Goal: Task Accomplishment & Management: Complete application form

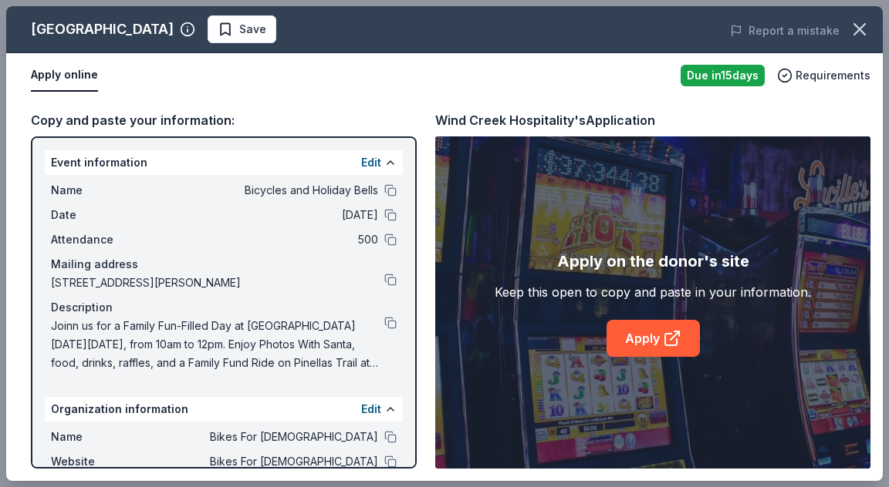
scroll to position [154, 0]
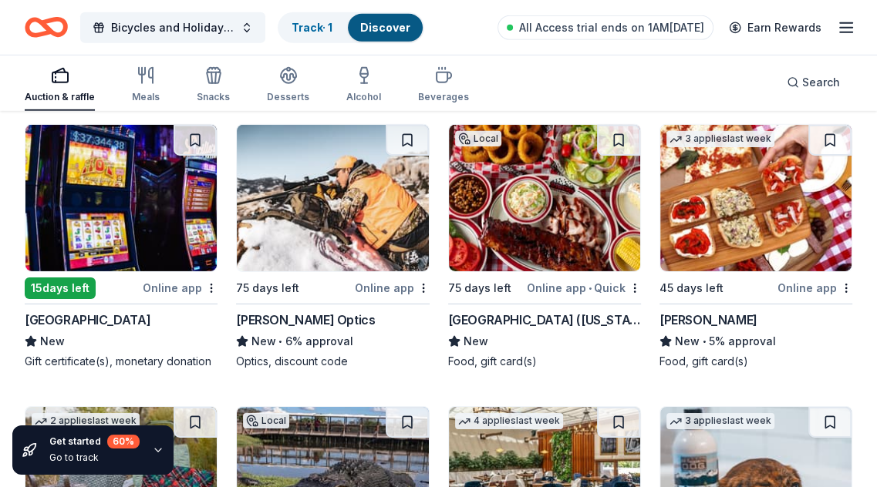
scroll to position [8090, 0]
click at [348, 195] on img at bounding box center [332, 198] width 191 height 147
click at [757, 192] on img at bounding box center [755, 198] width 191 height 147
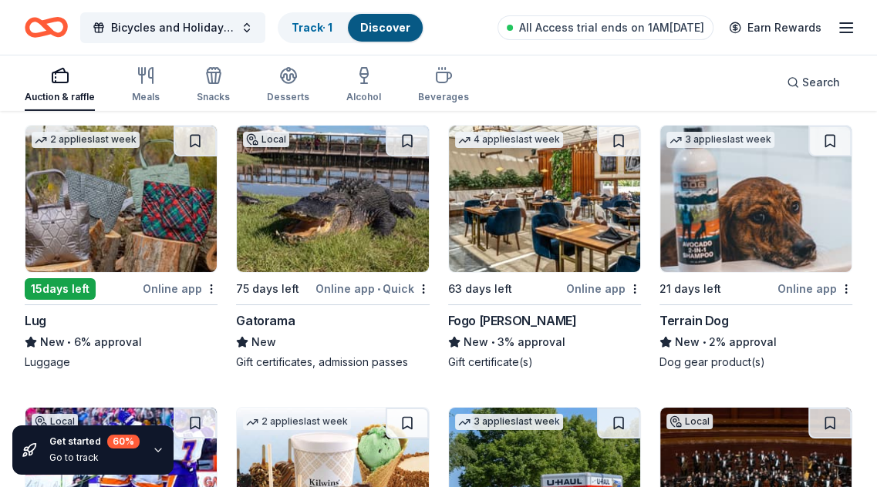
scroll to position [8398, 0]
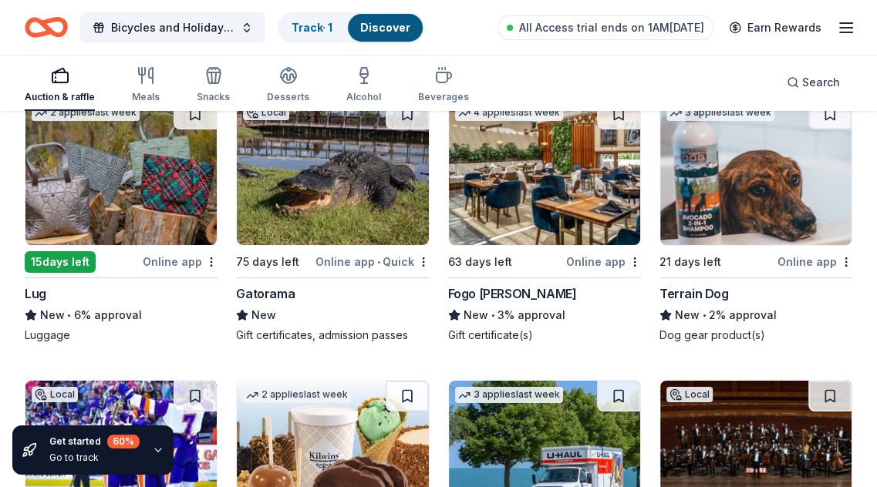
click at [108, 177] on img at bounding box center [120, 172] width 191 height 147
click at [306, 203] on img at bounding box center [332, 172] width 191 height 147
click at [547, 164] on img at bounding box center [544, 172] width 191 height 147
click at [706, 148] on img at bounding box center [755, 172] width 191 height 147
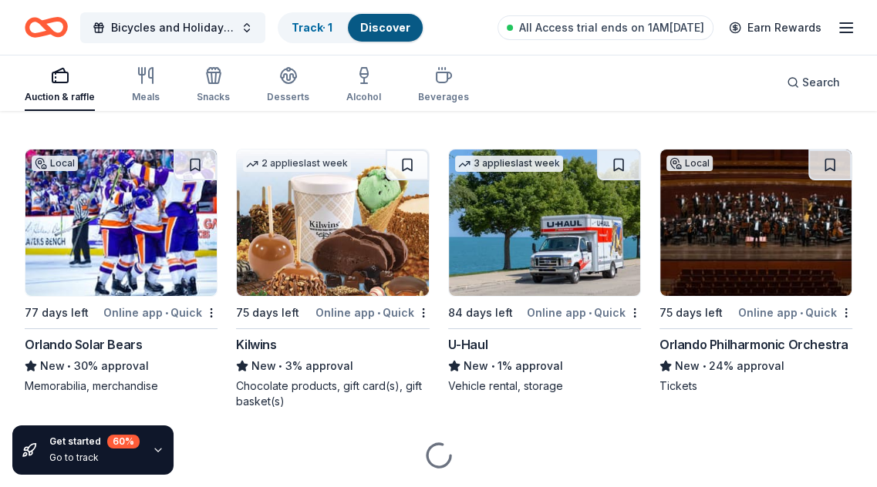
scroll to position [8669, 0]
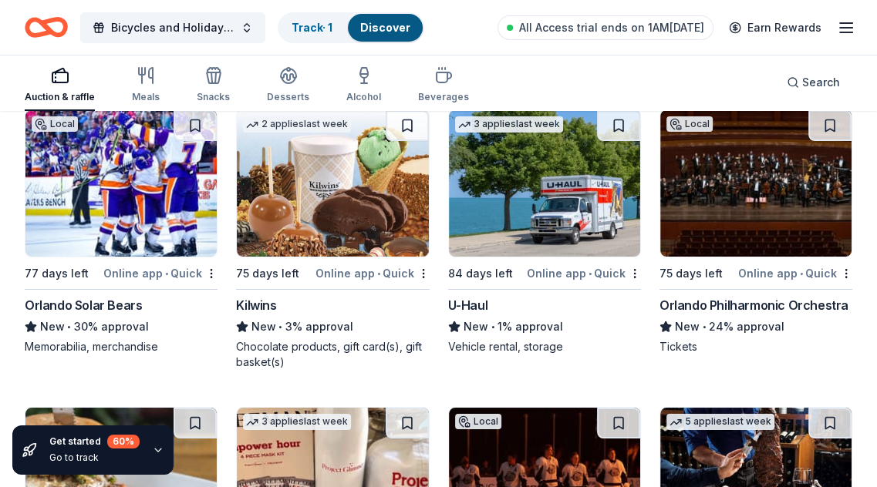
click at [344, 191] on img at bounding box center [332, 183] width 191 height 147
click at [489, 212] on img at bounding box center [544, 183] width 191 height 147
click at [726, 202] on img at bounding box center [755, 183] width 191 height 147
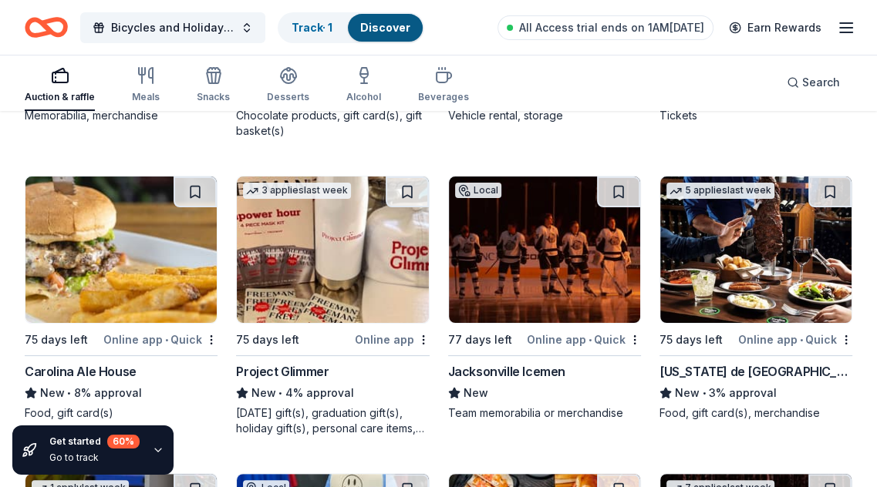
scroll to position [8901, 0]
click at [743, 286] on img at bounding box center [755, 250] width 191 height 147
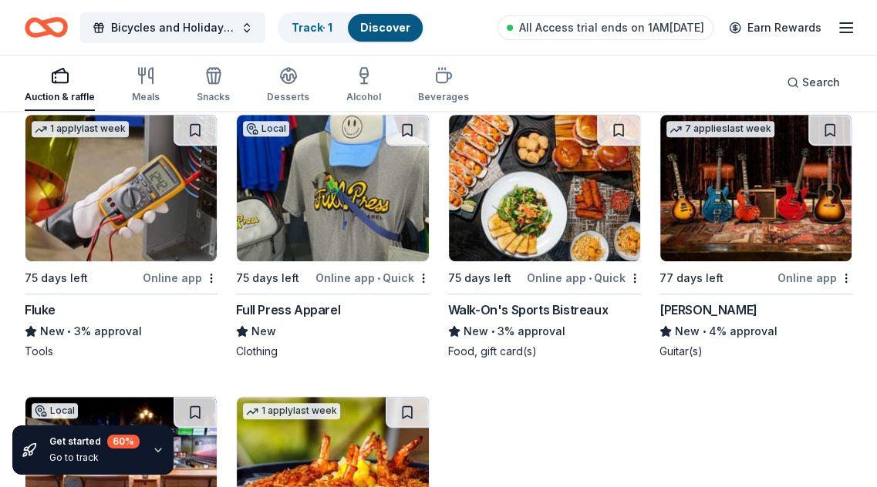
scroll to position [9286, 0]
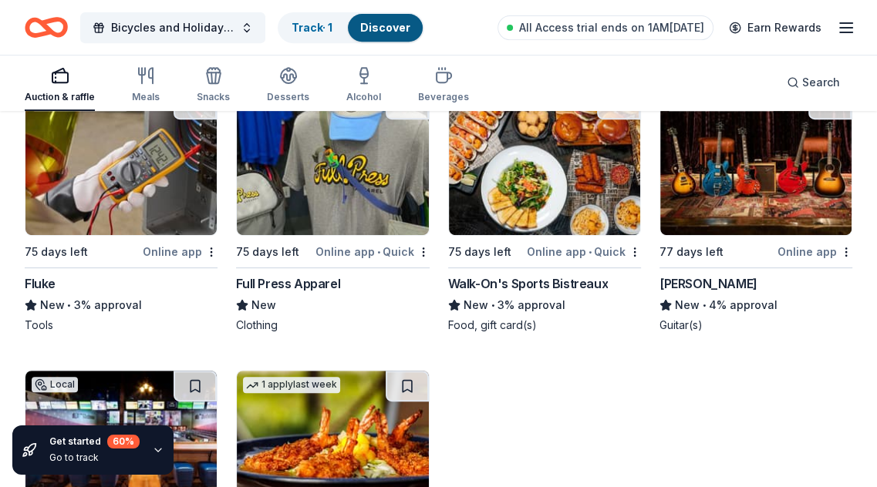
click at [143, 162] on img at bounding box center [120, 162] width 191 height 147
click at [368, 174] on img at bounding box center [332, 162] width 191 height 147
click at [557, 165] on img at bounding box center [544, 162] width 191 height 147
click at [744, 177] on img at bounding box center [755, 162] width 191 height 147
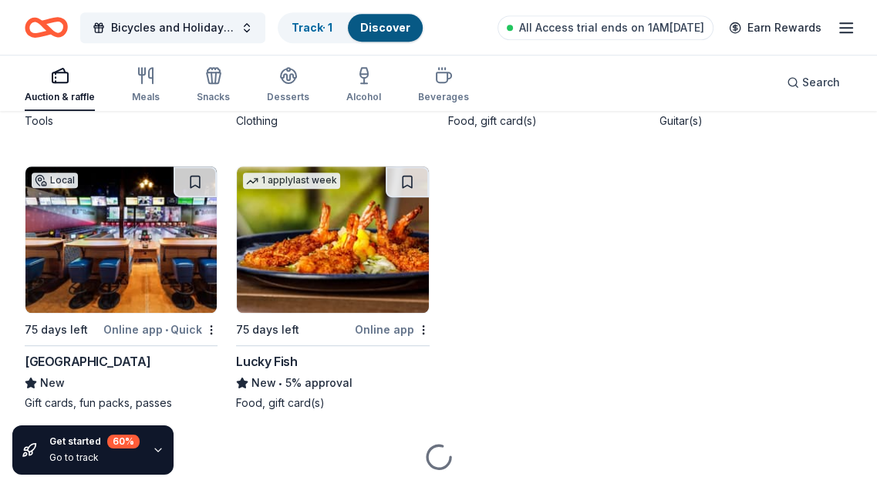
scroll to position [9518, 0]
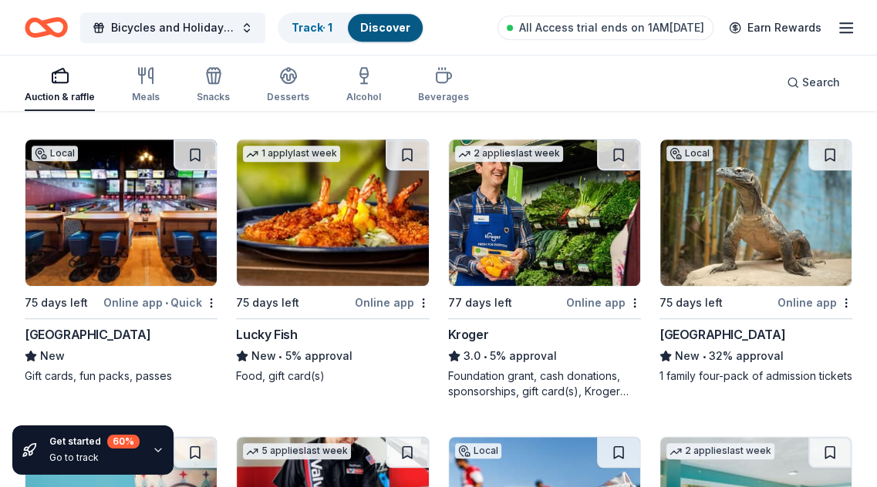
click at [100, 173] on img at bounding box center [120, 213] width 191 height 147
click at [496, 212] on img at bounding box center [544, 213] width 191 height 147
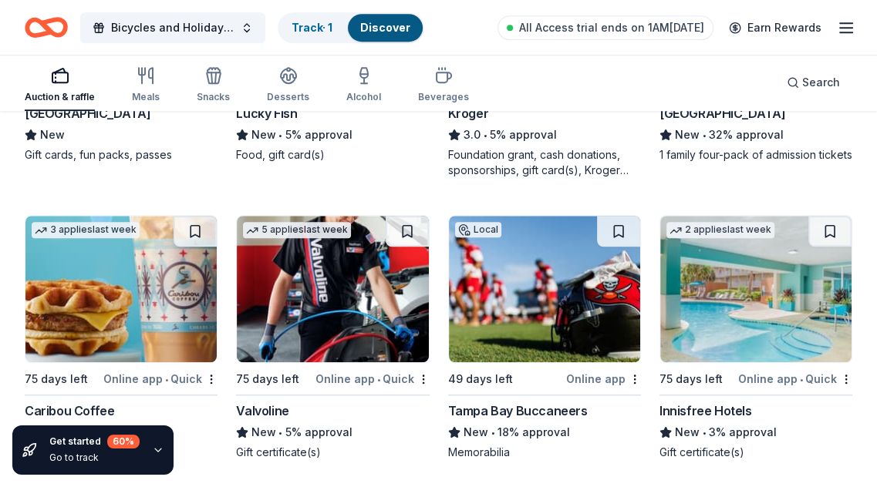
scroll to position [9826, 0]
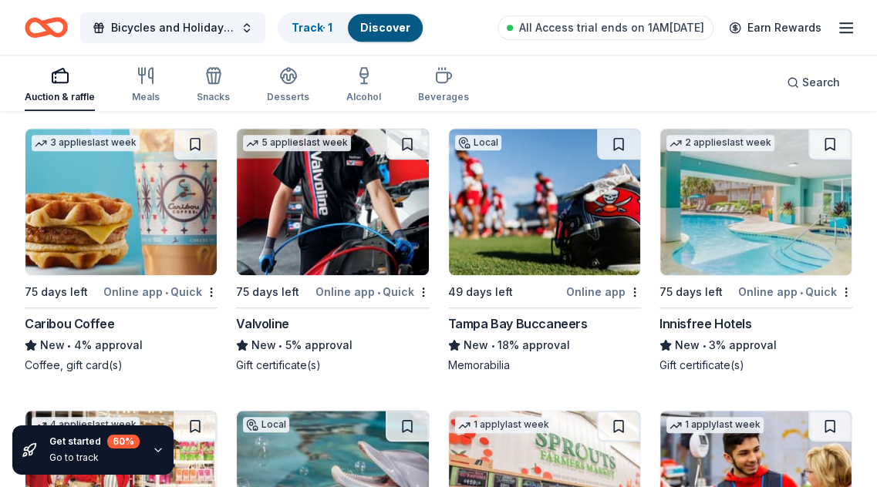
click at [130, 221] on img at bounding box center [120, 202] width 191 height 147
click at [336, 217] on img at bounding box center [332, 202] width 191 height 147
click at [552, 192] on img at bounding box center [544, 202] width 191 height 147
click at [732, 219] on img at bounding box center [755, 202] width 191 height 147
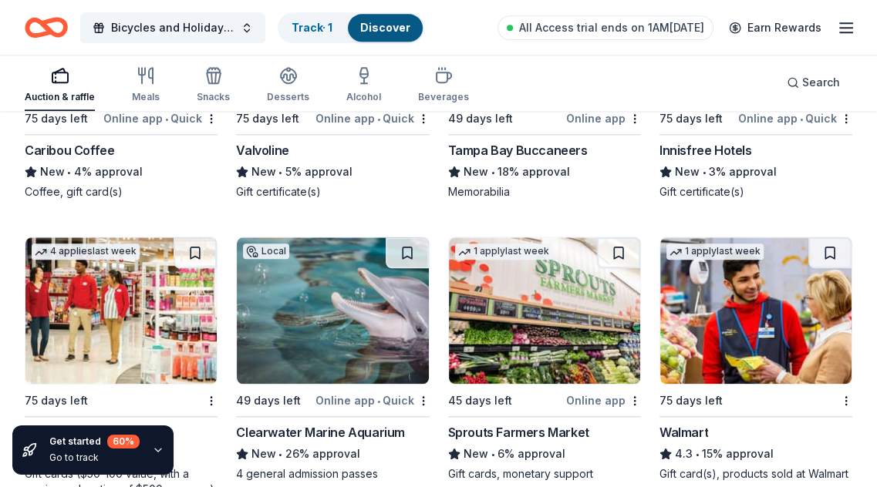
scroll to position [10127, 0]
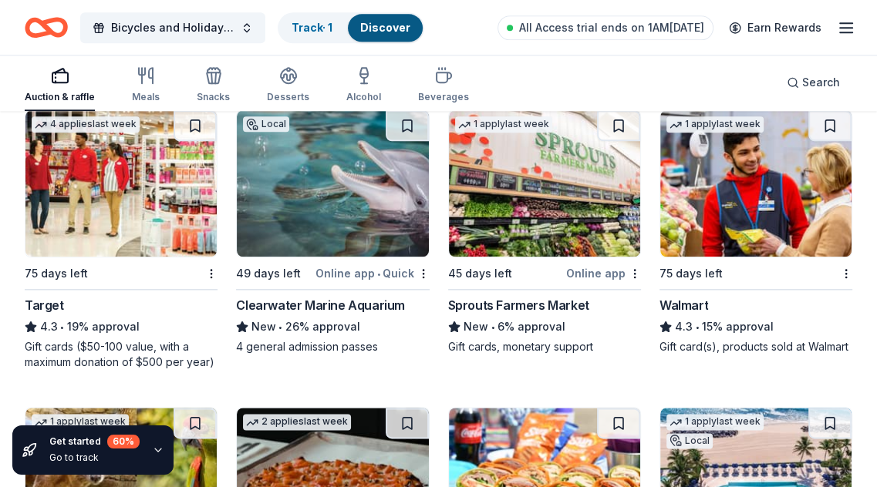
click at [87, 158] on img at bounding box center [120, 183] width 191 height 147
click at [336, 178] on img at bounding box center [332, 183] width 191 height 147
click at [538, 191] on img at bounding box center [544, 183] width 191 height 147
click at [700, 198] on img at bounding box center [755, 183] width 191 height 147
click at [680, 208] on img at bounding box center [755, 183] width 191 height 147
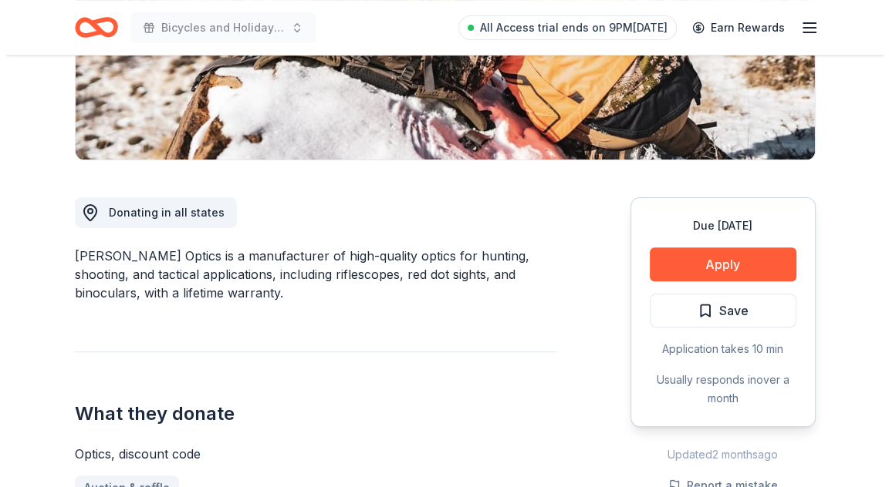
scroll to position [386, 0]
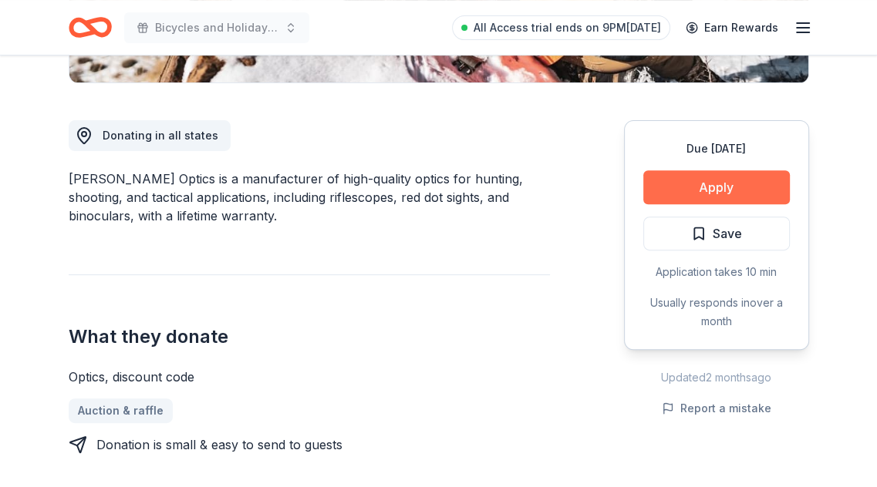
click at [710, 183] on button "Apply" at bounding box center [716, 187] width 147 height 34
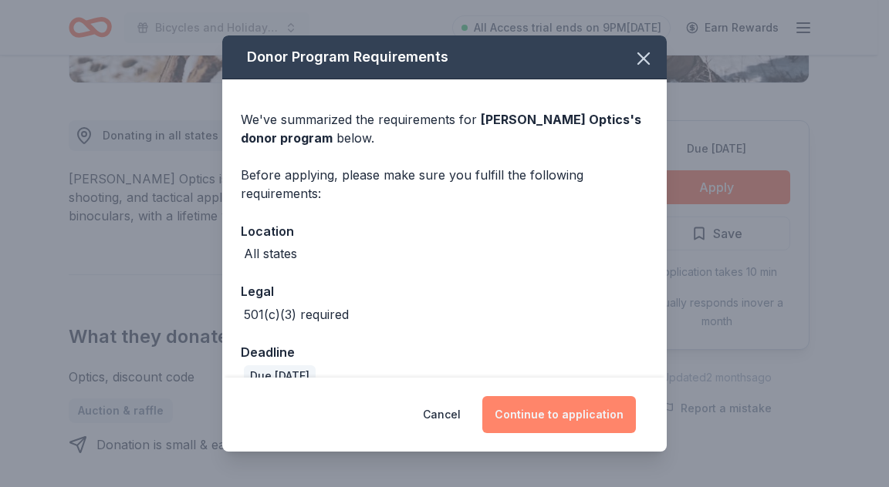
click at [543, 420] on button "Continue to application" at bounding box center [558, 414] width 153 height 37
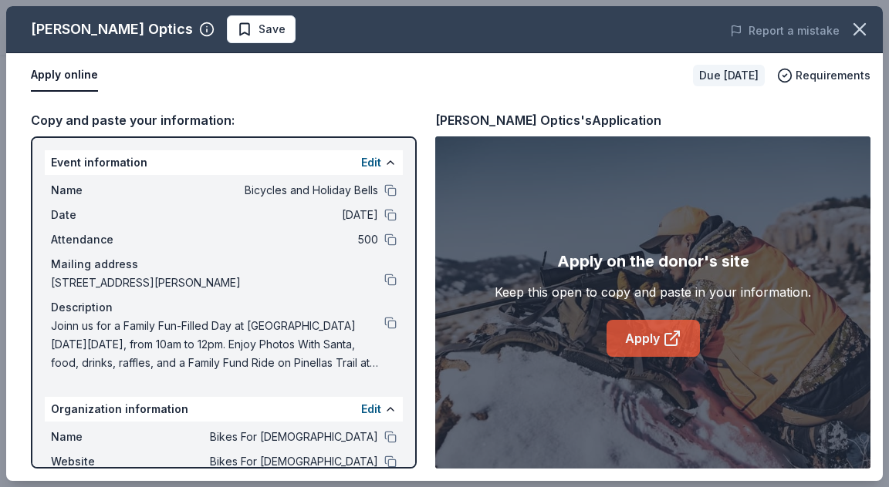
click at [663, 330] on icon at bounding box center [672, 338] width 19 height 19
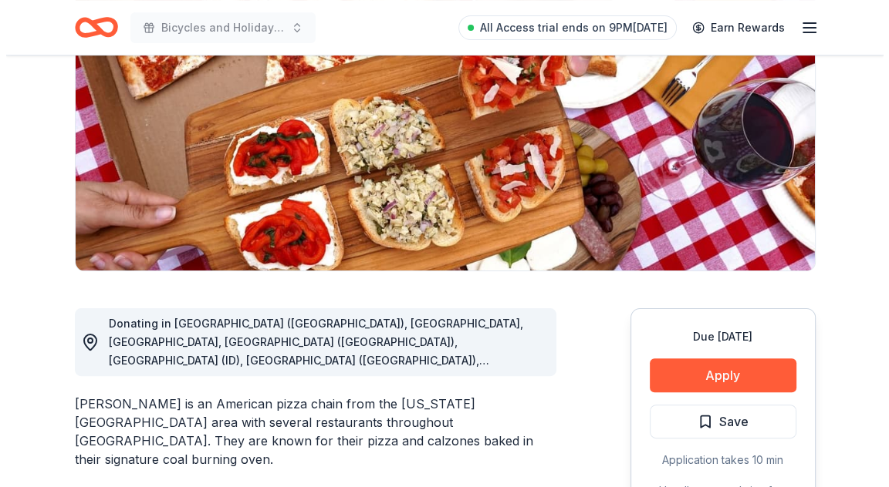
scroll to position [231, 0]
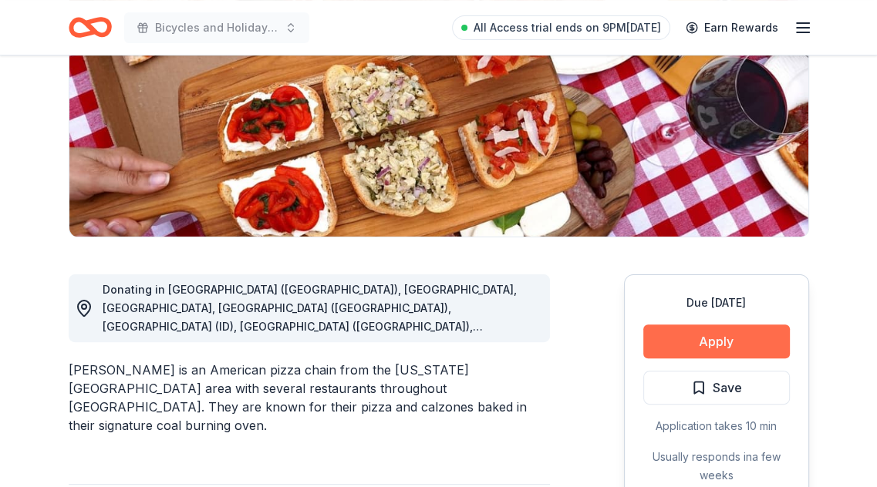
click at [695, 345] on button "Apply" at bounding box center [716, 342] width 147 height 34
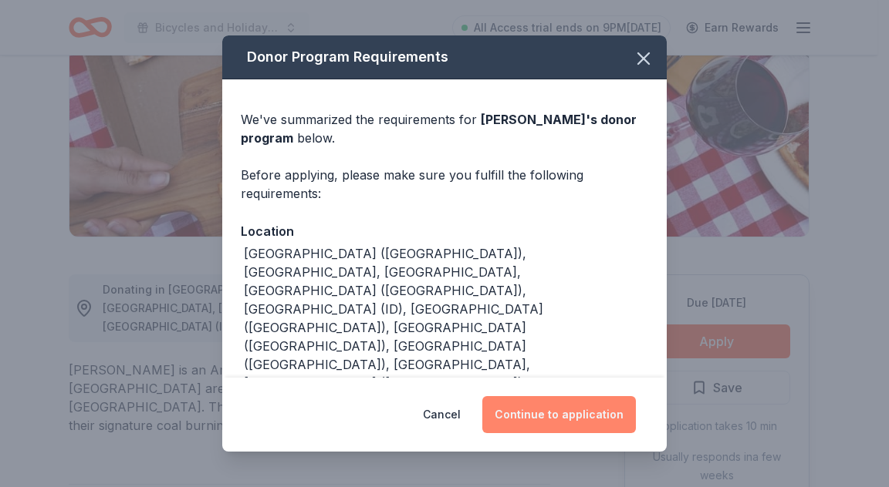
click at [586, 420] on button "Continue to application" at bounding box center [558, 414] width 153 height 37
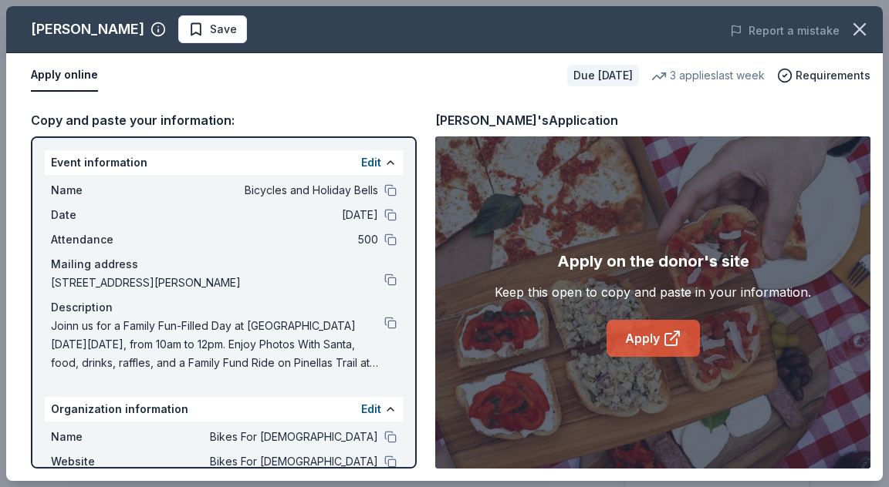
click at [651, 356] on link "Apply" at bounding box center [652, 338] width 93 height 37
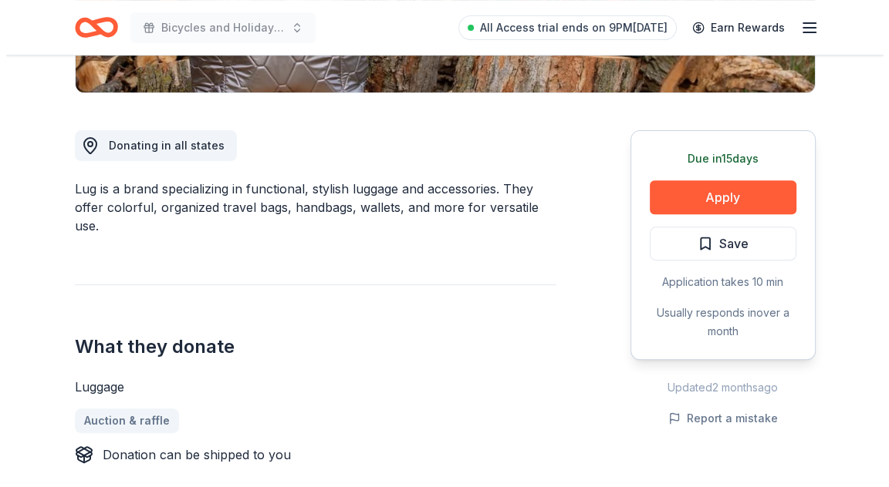
scroll to position [386, 0]
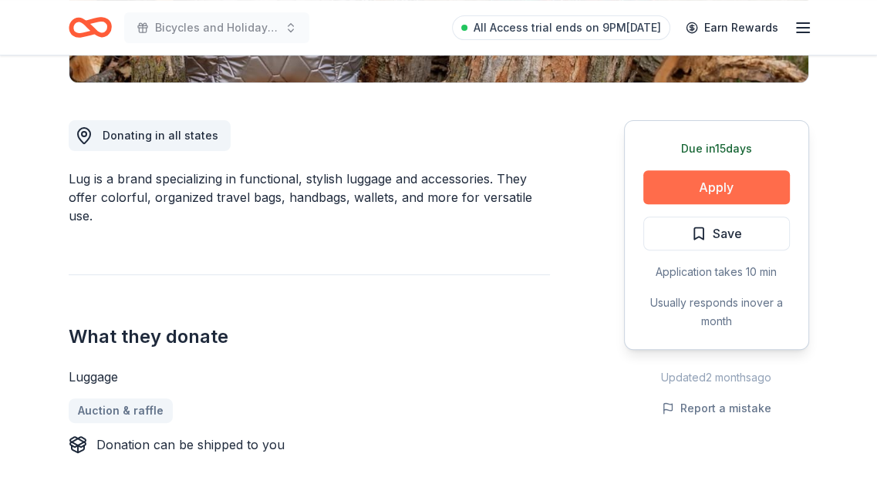
click at [673, 183] on button "Apply" at bounding box center [716, 187] width 147 height 34
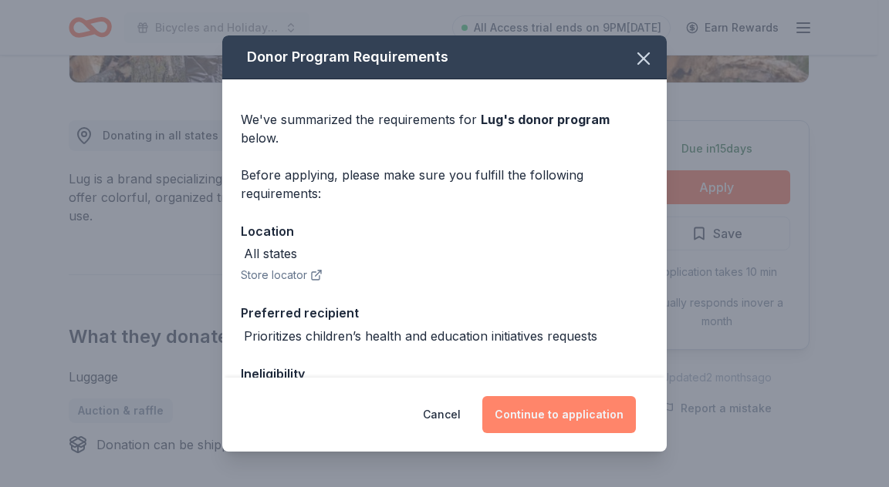
click at [560, 405] on button "Continue to application" at bounding box center [558, 414] width 153 height 37
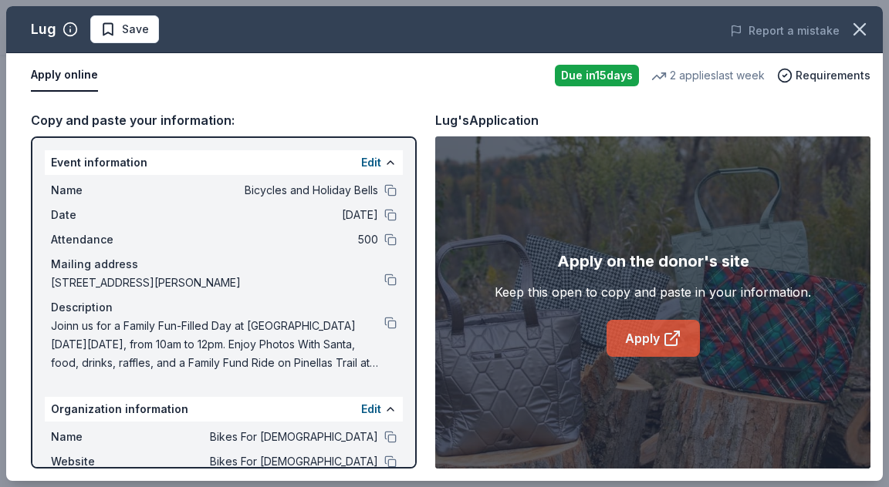
click at [637, 342] on link "Apply" at bounding box center [652, 338] width 93 height 37
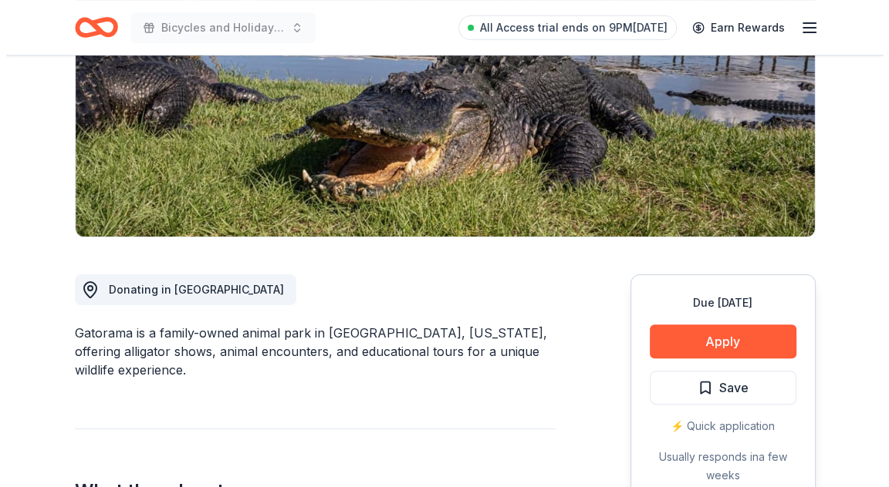
scroll to position [386, 0]
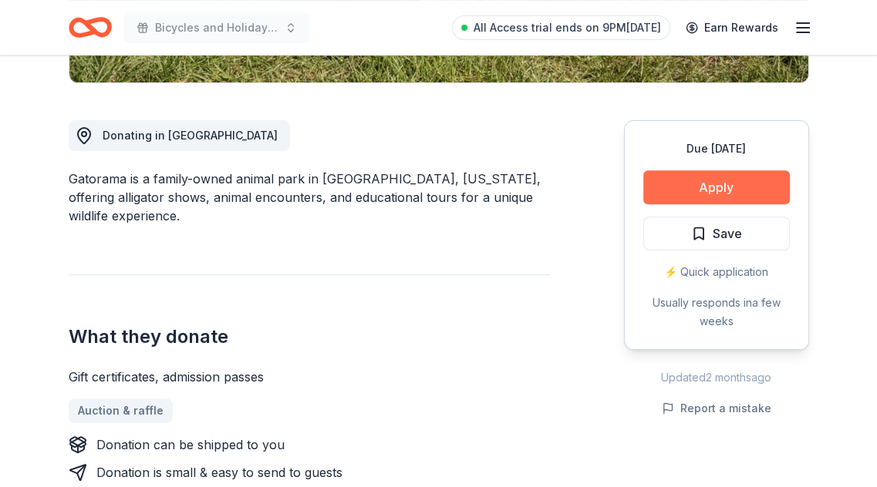
click at [712, 184] on button "Apply" at bounding box center [716, 187] width 147 height 34
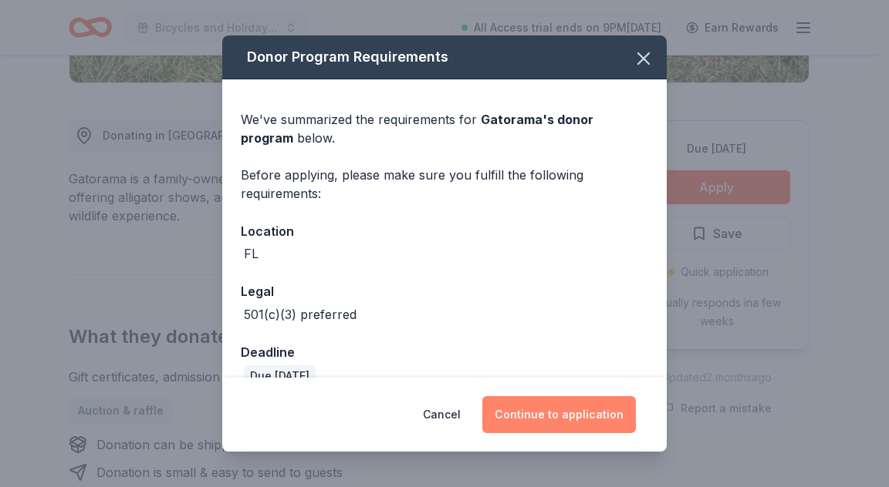
click at [607, 402] on button "Continue to application" at bounding box center [558, 414] width 153 height 37
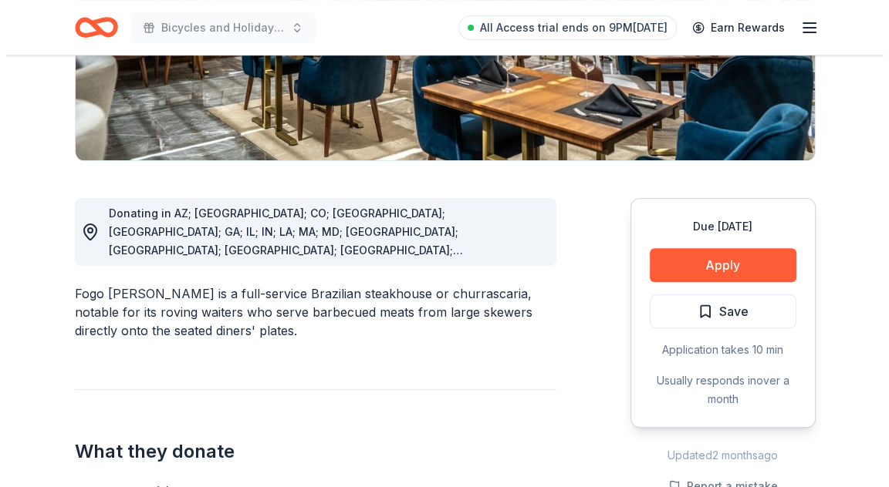
scroll to position [309, 0]
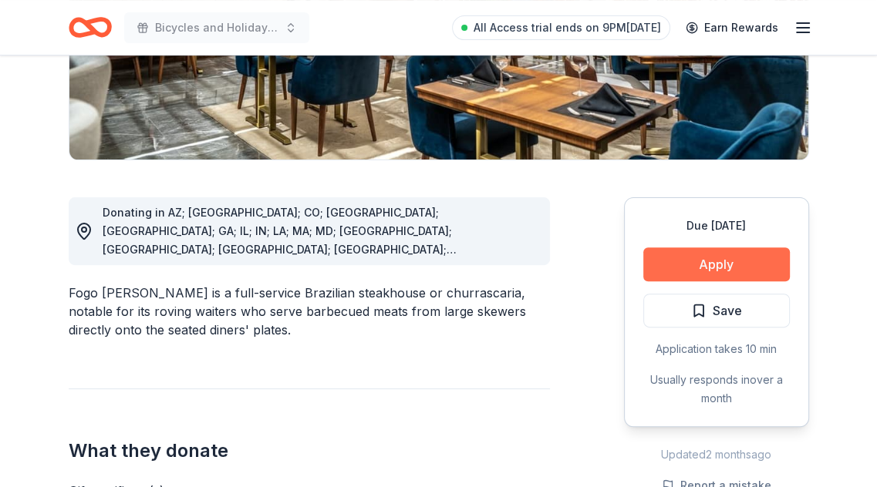
click at [673, 278] on button "Apply" at bounding box center [716, 265] width 147 height 34
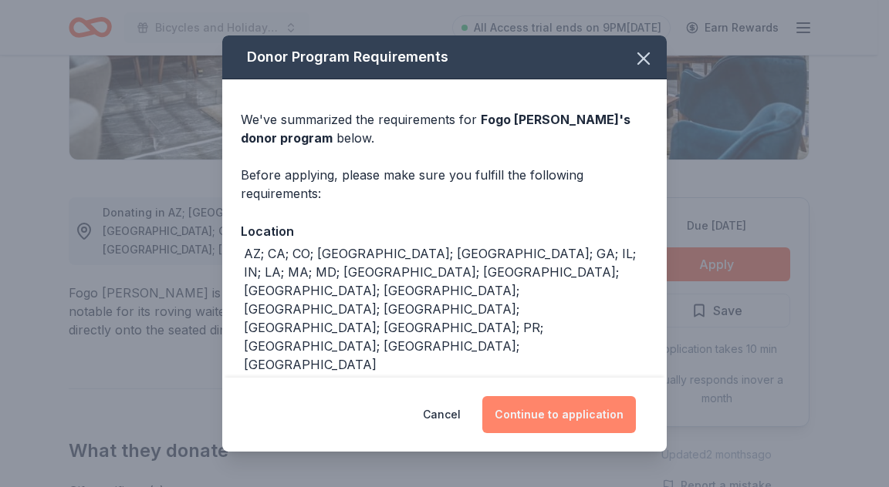
click at [575, 420] on button "Continue to application" at bounding box center [558, 414] width 153 height 37
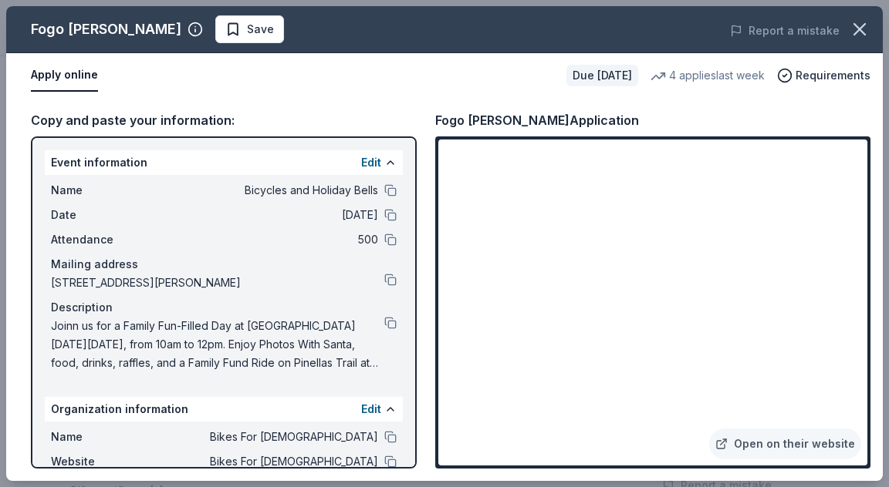
drag, startPoint x: 430, startPoint y: 121, endPoint x: 510, endPoint y: 118, distance: 80.3
click at [510, 118] on div "Copy and paste your information: Event information Edit Name Bicycles and Holid…" at bounding box center [444, 289] width 876 height 383
click at [756, 447] on link "Open on their website" at bounding box center [785, 444] width 152 height 31
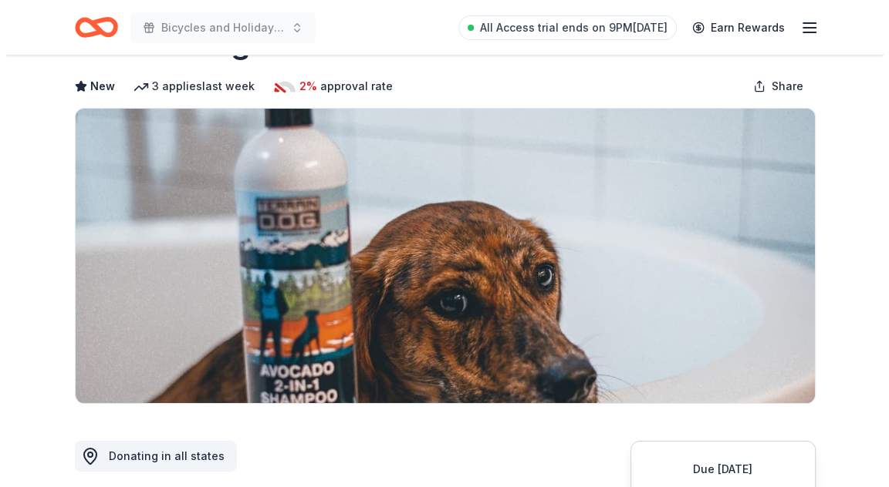
scroll to position [154, 0]
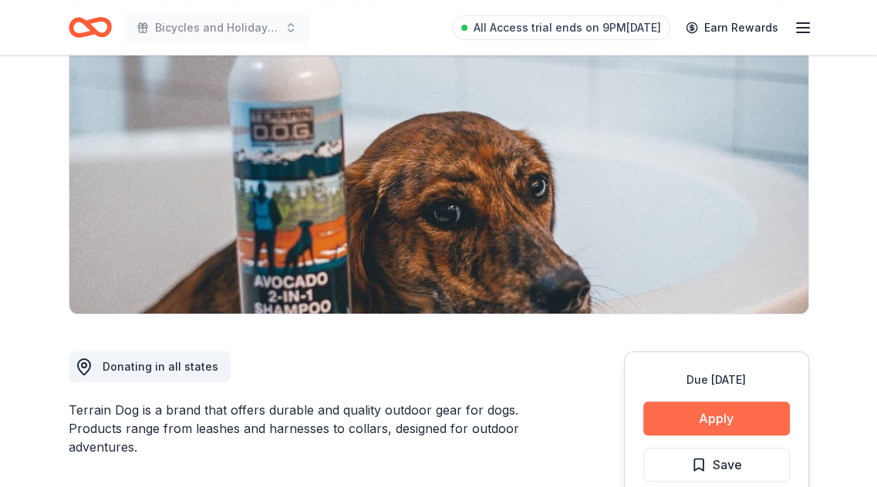
click at [700, 423] on button "Apply" at bounding box center [716, 419] width 147 height 34
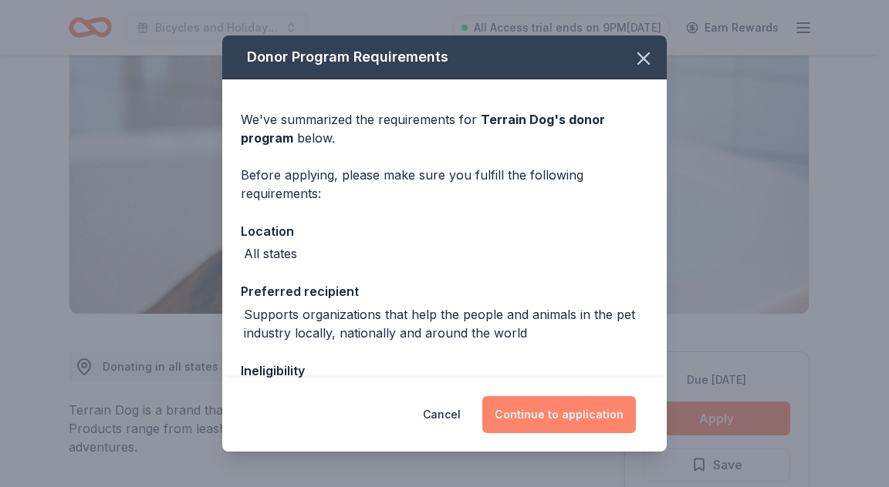
click at [561, 413] on button "Continue to application" at bounding box center [558, 414] width 153 height 37
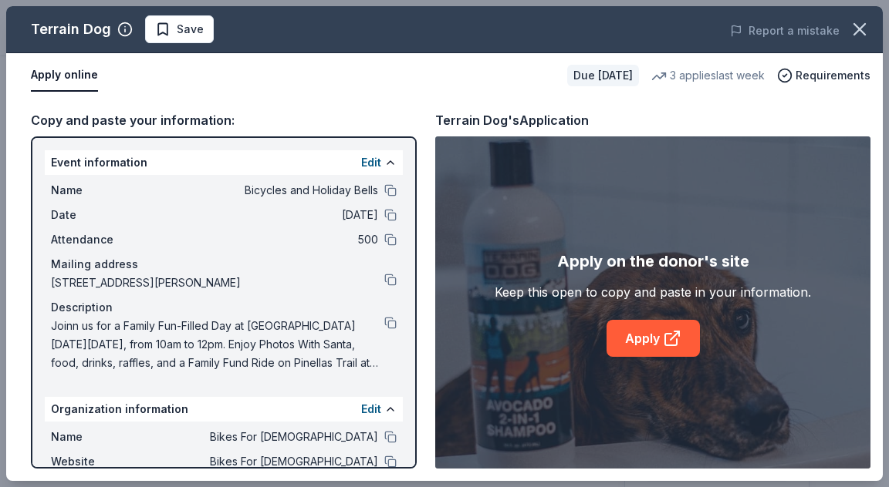
click at [643, 358] on div "Apply on the donor's site Keep this open to copy and paste in your information.…" at bounding box center [652, 303] width 435 height 332
click at [639, 334] on link "Apply" at bounding box center [652, 338] width 93 height 37
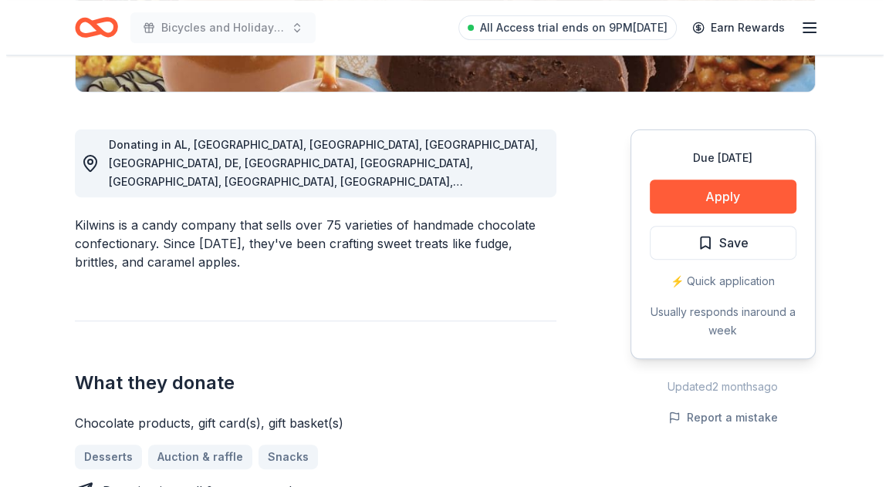
scroll to position [386, 0]
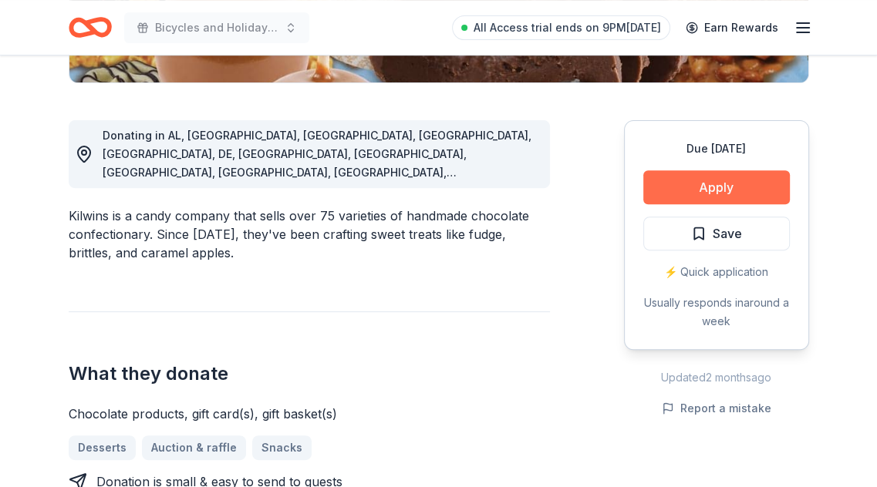
click at [710, 177] on button "Apply" at bounding box center [716, 187] width 147 height 34
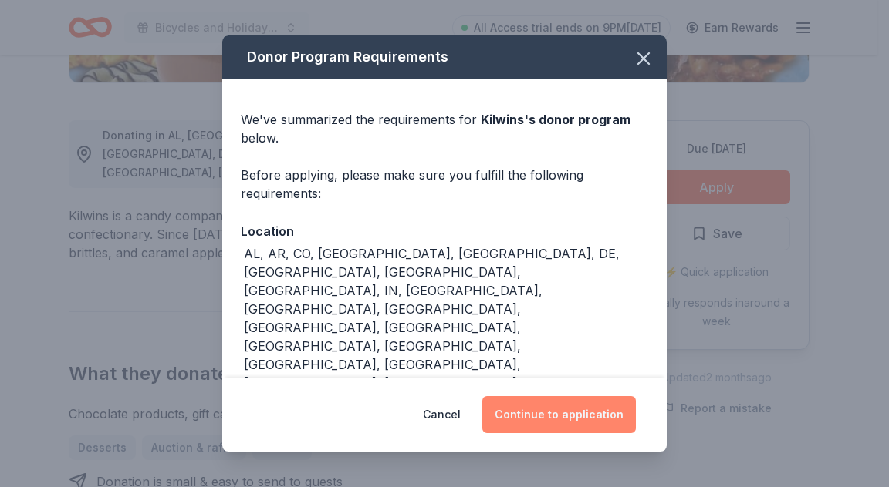
click at [542, 414] on button "Continue to application" at bounding box center [558, 414] width 153 height 37
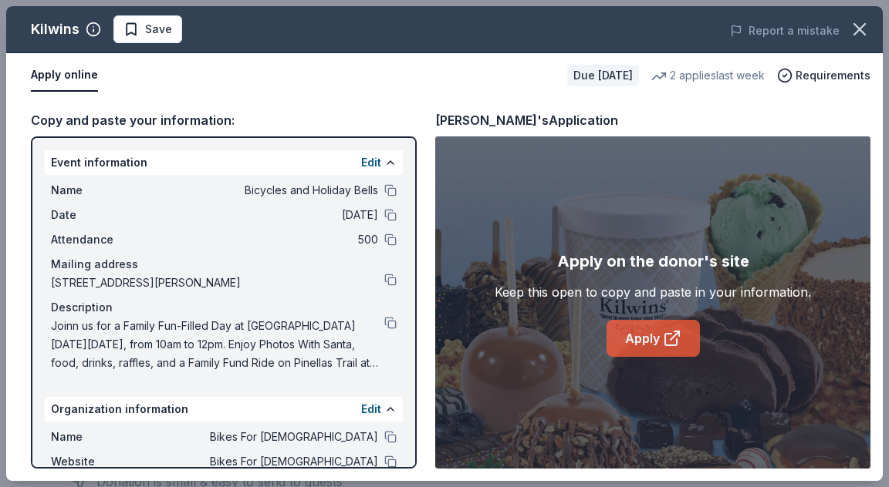
click at [629, 342] on link "Apply" at bounding box center [652, 338] width 93 height 37
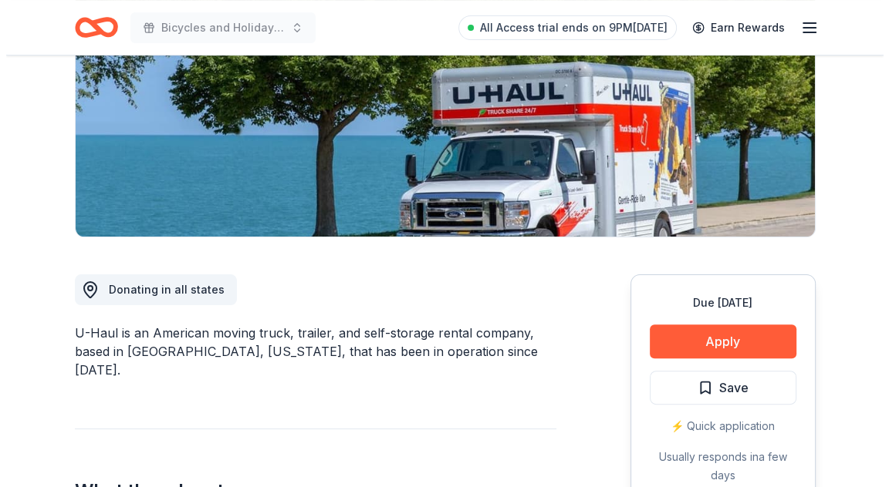
scroll to position [309, 0]
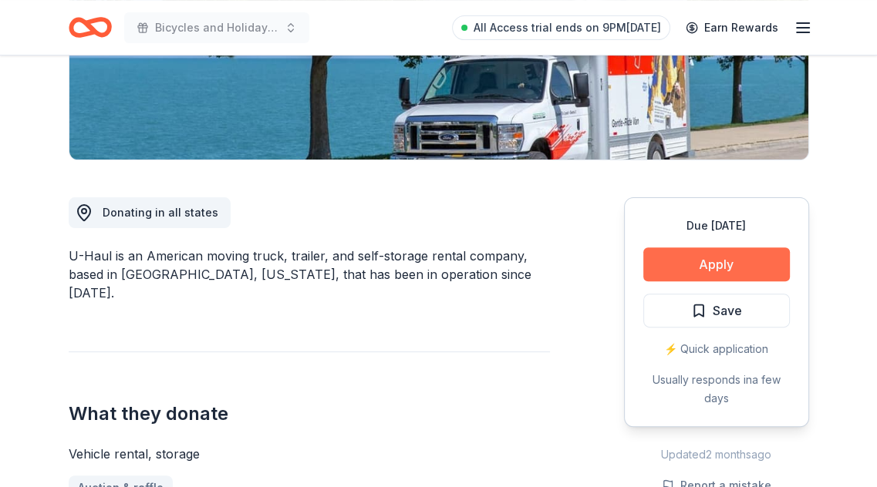
click at [749, 280] on div "Due [DATE] Apply Save ⚡️ Quick application Usually responds in a few days" at bounding box center [716, 312] width 185 height 230
click at [723, 261] on button "Apply" at bounding box center [716, 265] width 147 height 34
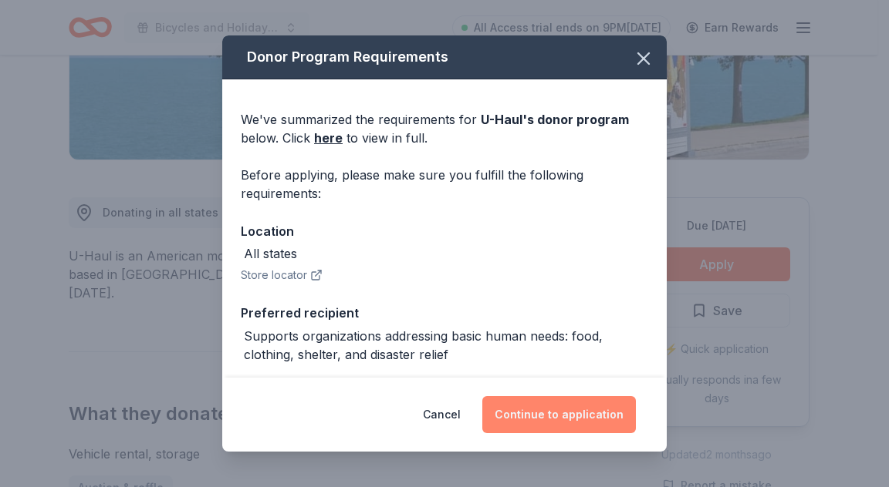
click at [580, 416] on button "Continue to application" at bounding box center [558, 414] width 153 height 37
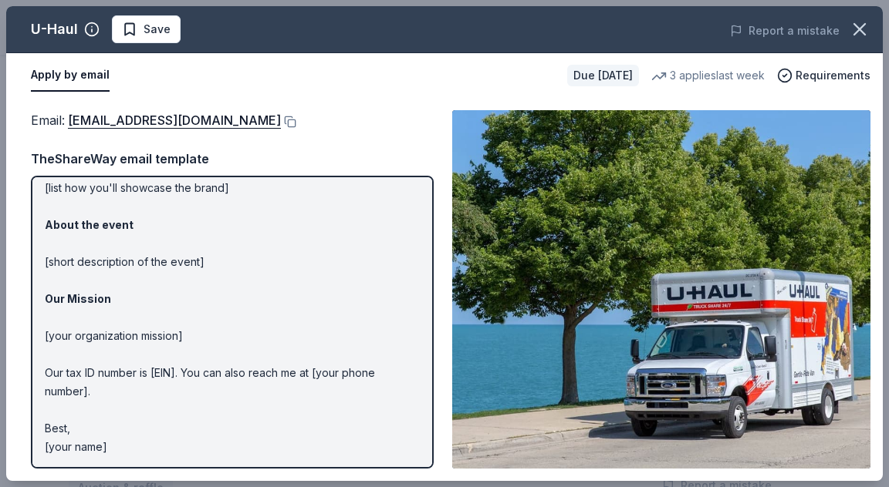
scroll to position [0, 0]
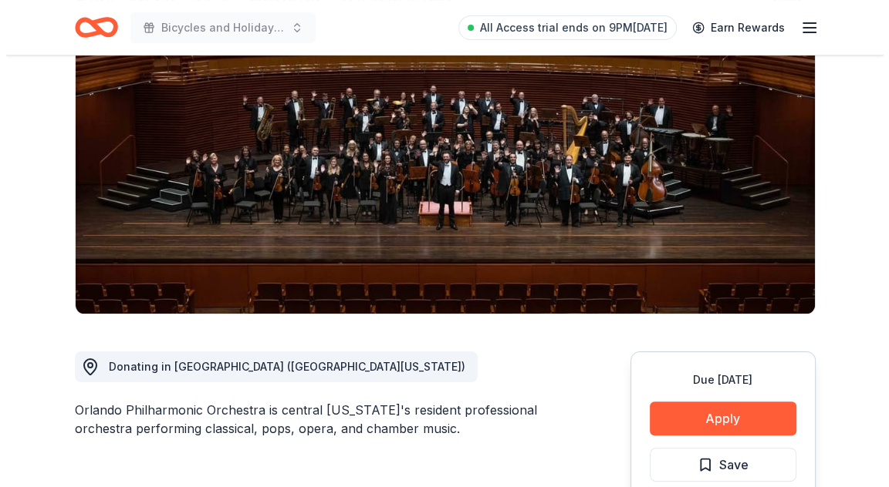
scroll to position [309, 0]
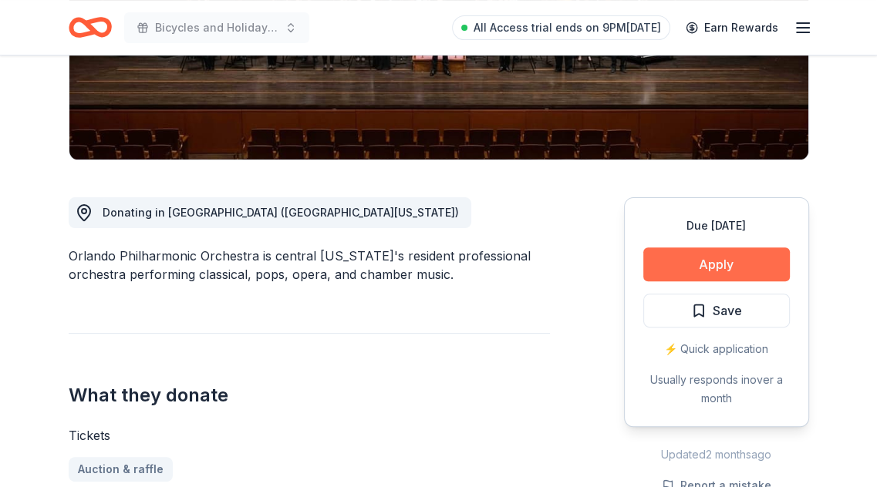
click at [691, 257] on button "Apply" at bounding box center [716, 265] width 147 height 34
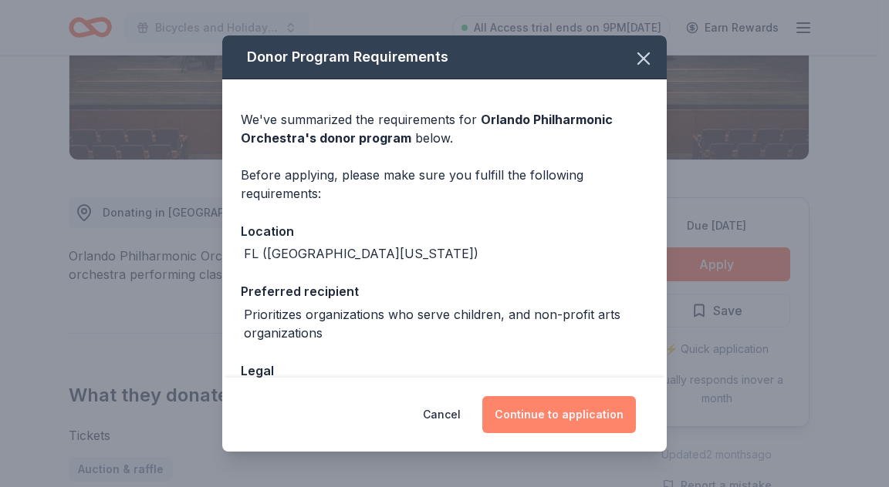
click at [564, 404] on button "Continue to application" at bounding box center [558, 414] width 153 height 37
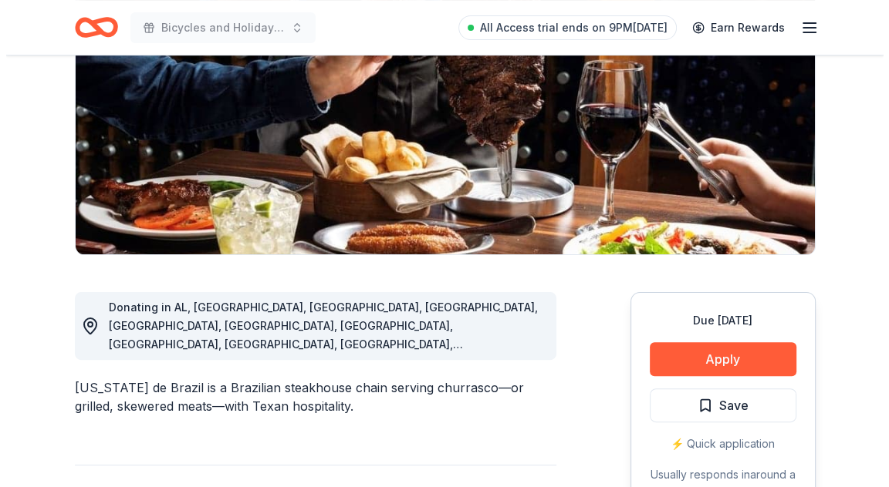
scroll to position [309, 0]
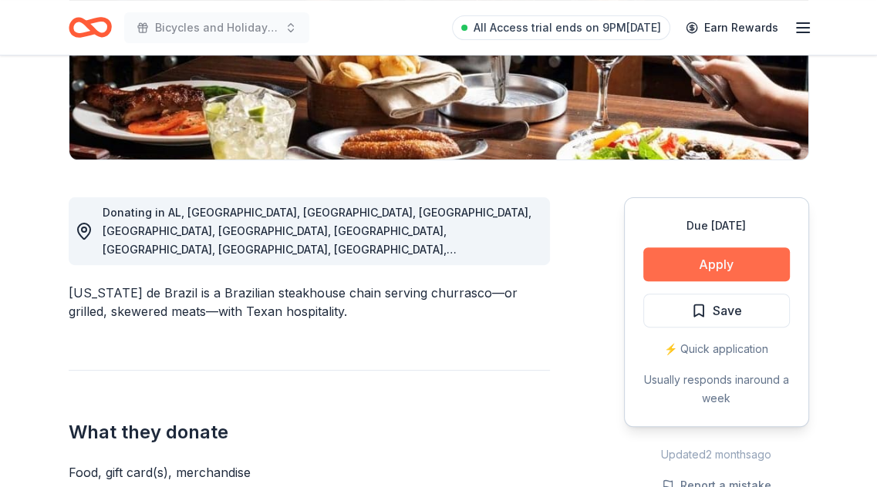
click at [687, 269] on button "Apply" at bounding box center [716, 265] width 147 height 34
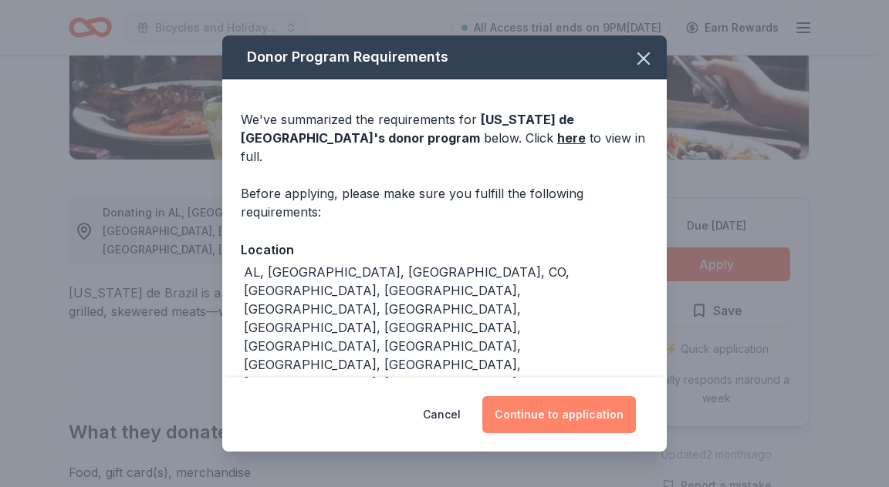
click at [553, 416] on button "Continue to application" at bounding box center [558, 414] width 153 height 37
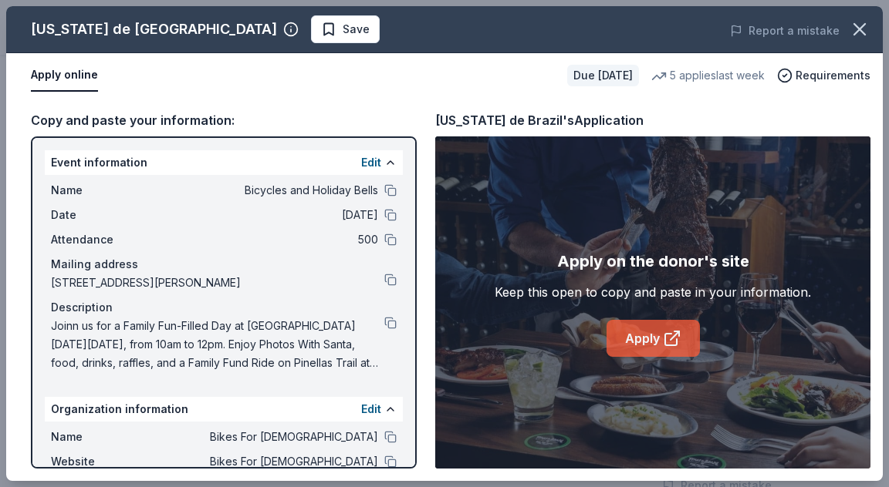
click at [676, 344] on icon at bounding box center [671, 340] width 12 height 12
click at [632, 344] on link "Apply" at bounding box center [652, 338] width 93 height 37
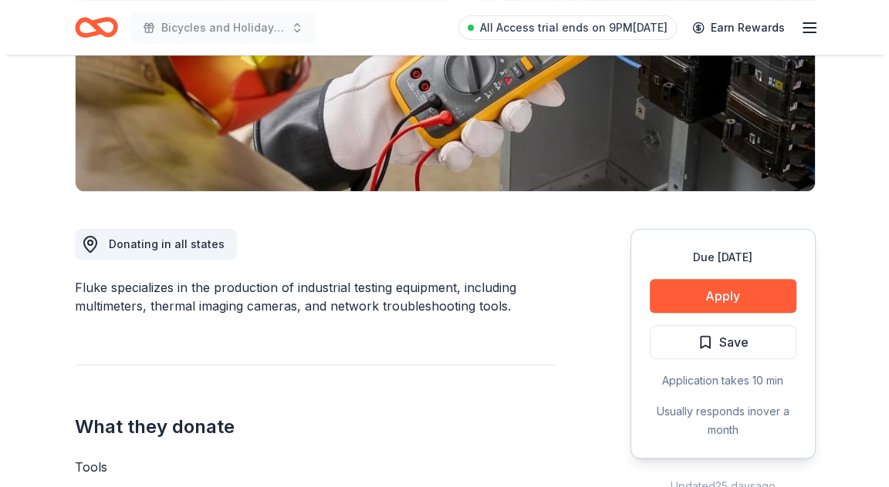
scroll to position [309, 0]
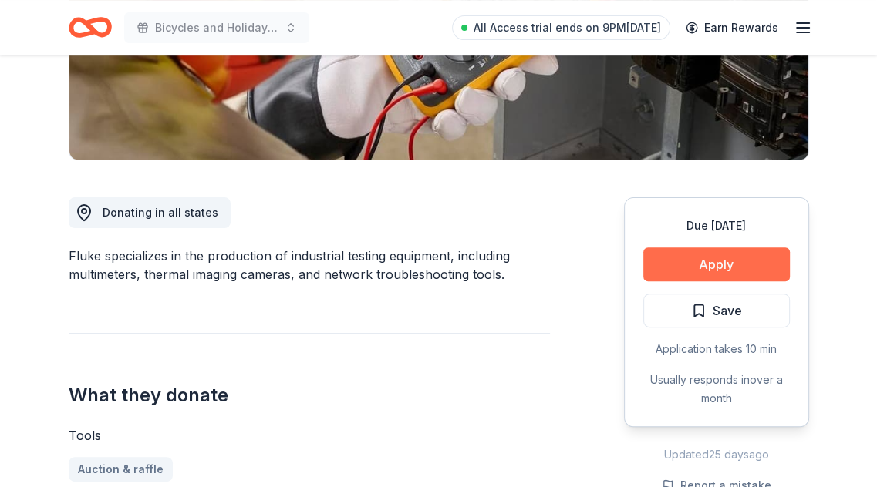
click at [695, 268] on button "Apply" at bounding box center [716, 265] width 147 height 34
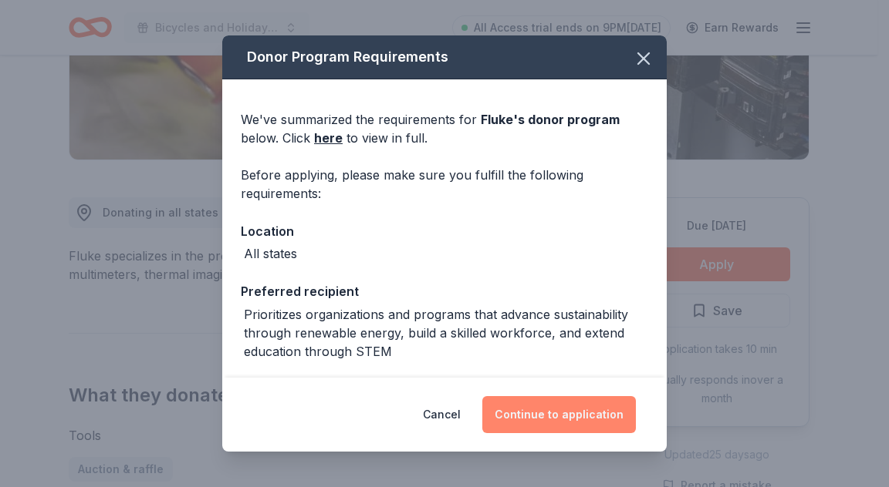
click at [568, 423] on button "Continue to application" at bounding box center [558, 414] width 153 height 37
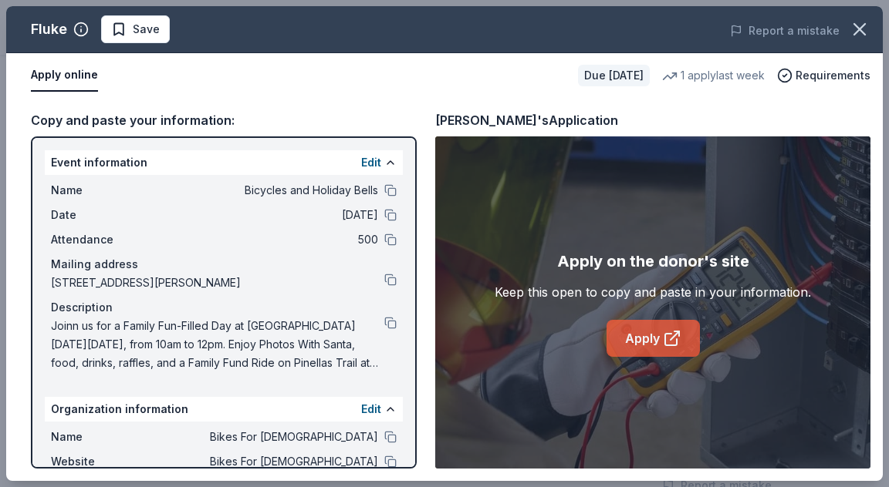
click at [676, 340] on icon at bounding box center [672, 338] width 19 height 19
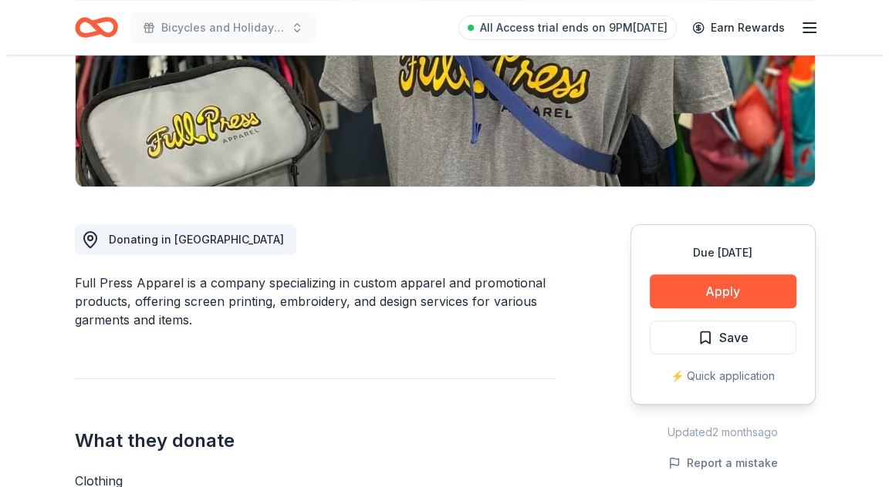
scroll to position [309, 0]
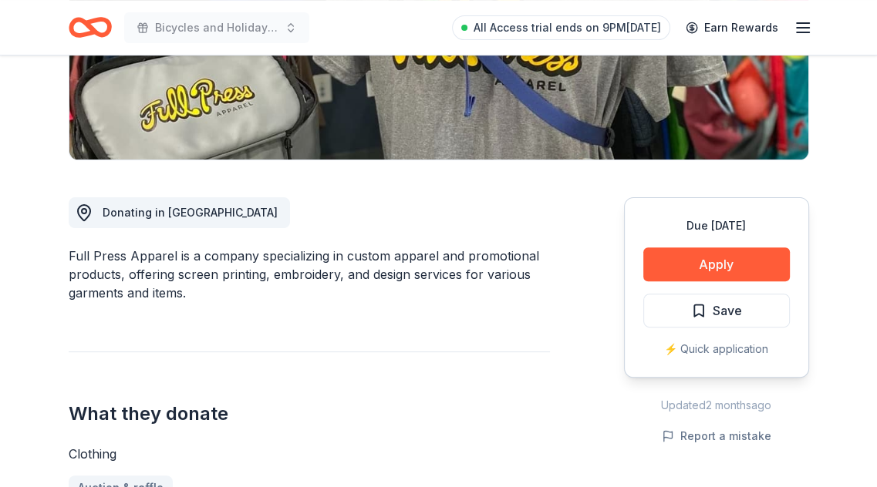
click at [661, 240] on div "Due [DATE] Apply Save ⚡️ Quick application" at bounding box center [716, 287] width 185 height 180
click at [680, 266] on button "Apply" at bounding box center [716, 265] width 147 height 34
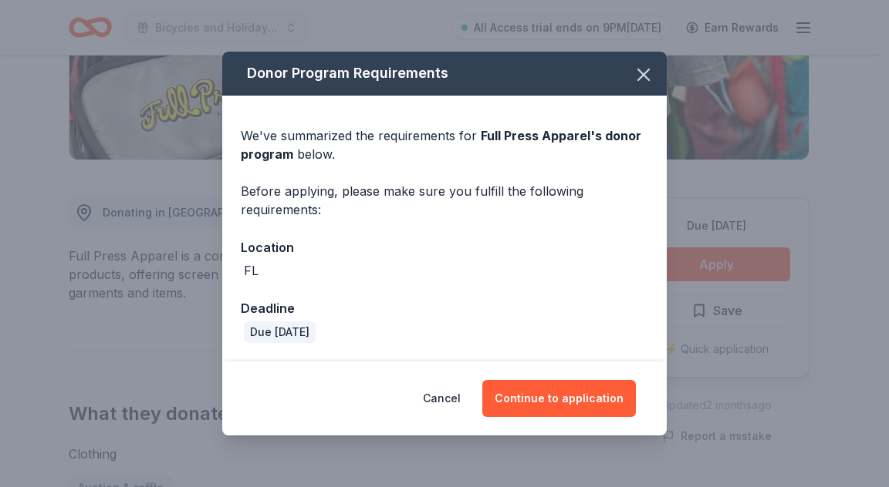
click at [618, 374] on div "Cancel Continue to application" at bounding box center [444, 399] width 444 height 74
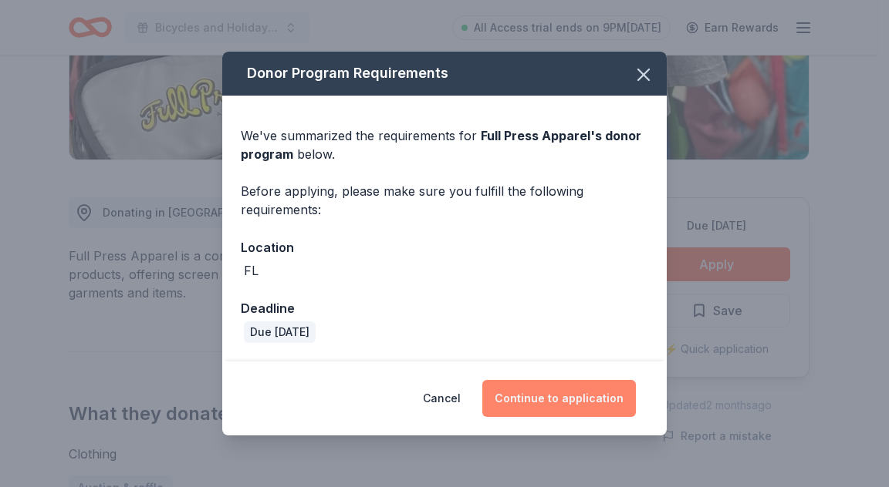
click at [610, 391] on button "Continue to application" at bounding box center [558, 398] width 153 height 37
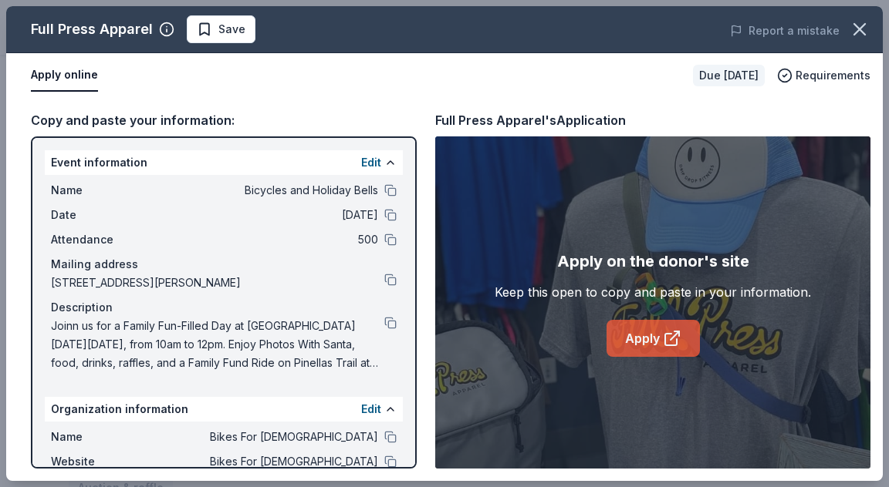
click at [674, 342] on icon at bounding box center [672, 338] width 19 height 19
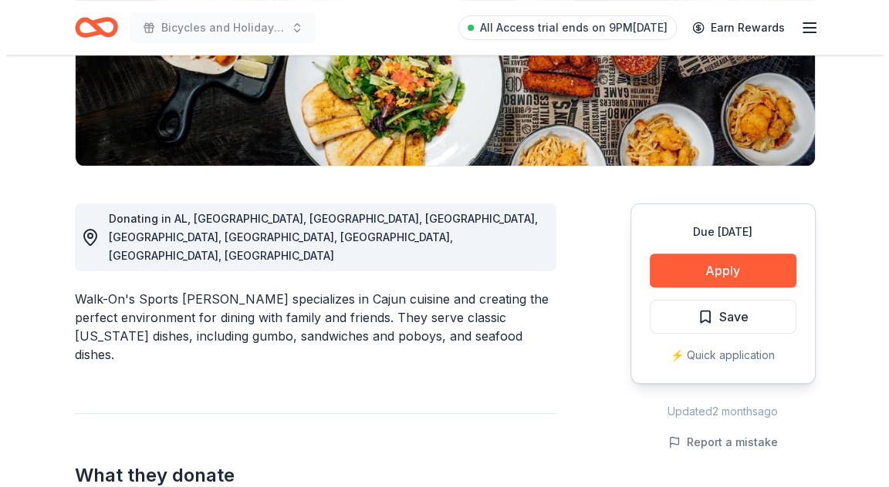
scroll to position [309, 0]
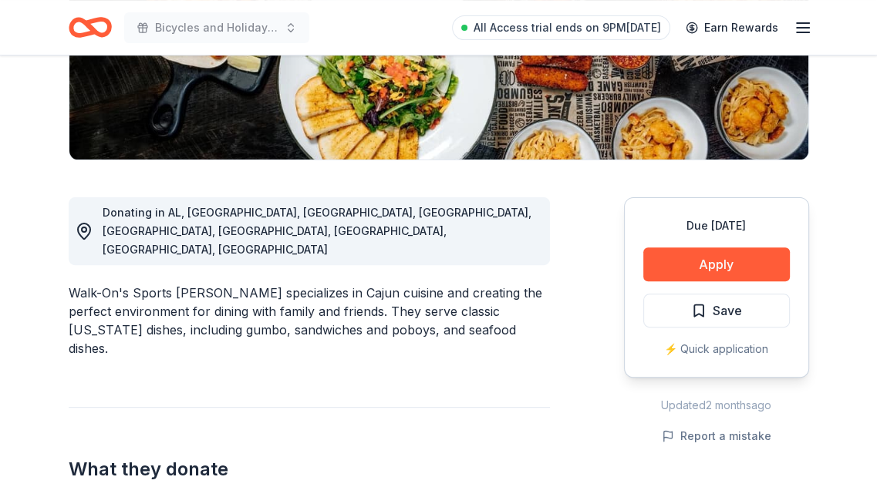
click at [682, 291] on div "Due [DATE] Apply Save ⚡️ Quick application" at bounding box center [716, 287] width 185 height 180
click at [682, 270] on button "Apply" at bounding box center [716, 265] width 147 height 34
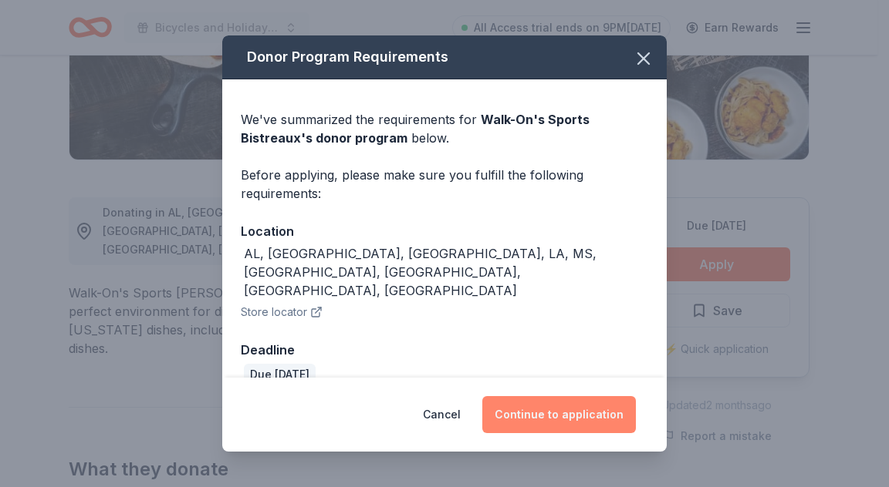
click at [561, 414] on button "Continue to application" at bounding box center [558, 414] width 153 height 37
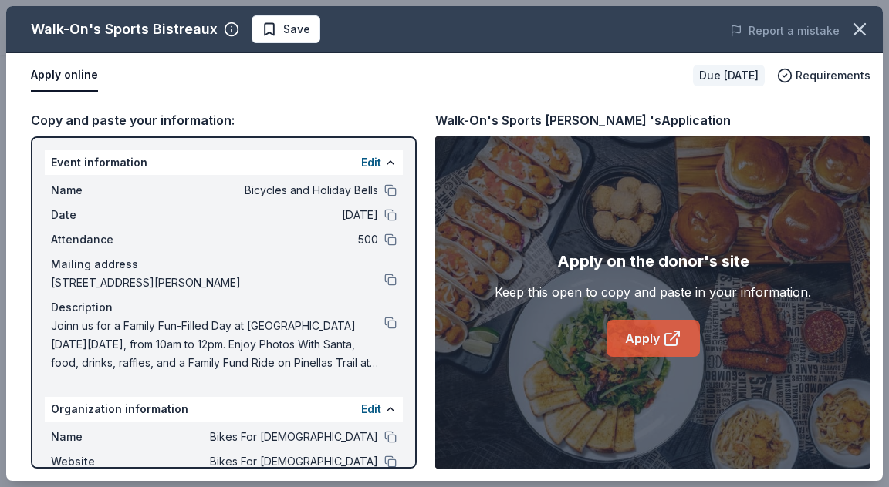
click at [653, 344] on link "Apply" at bounding box center [652, 338] width 93 height 37
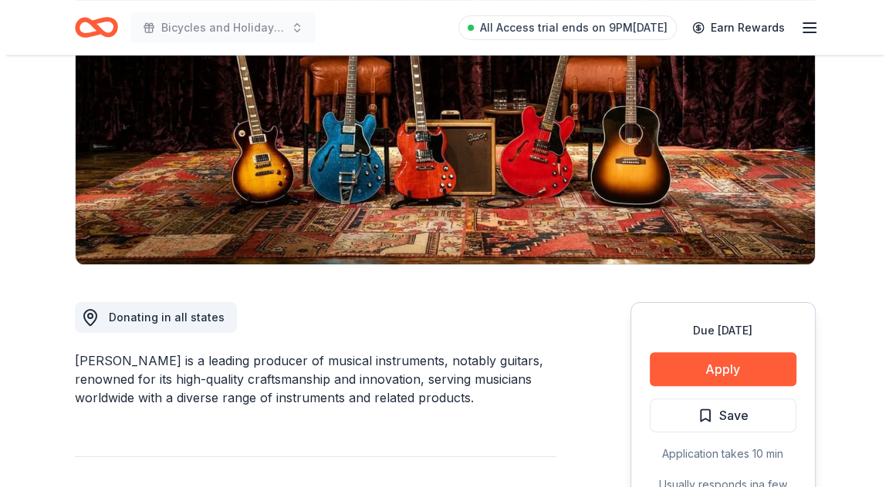
scroll to position [231, 0]
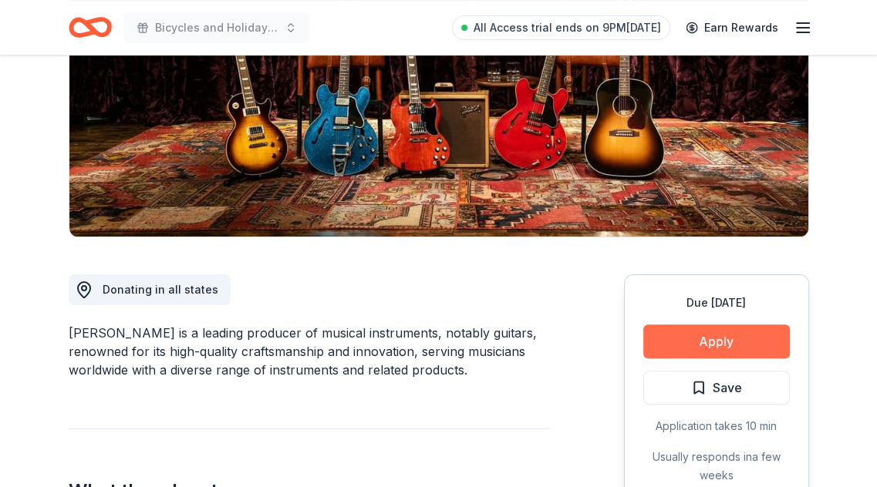
click at [697, 340] on button "Apply" at bounding box center [716, 342] width 147 height 34
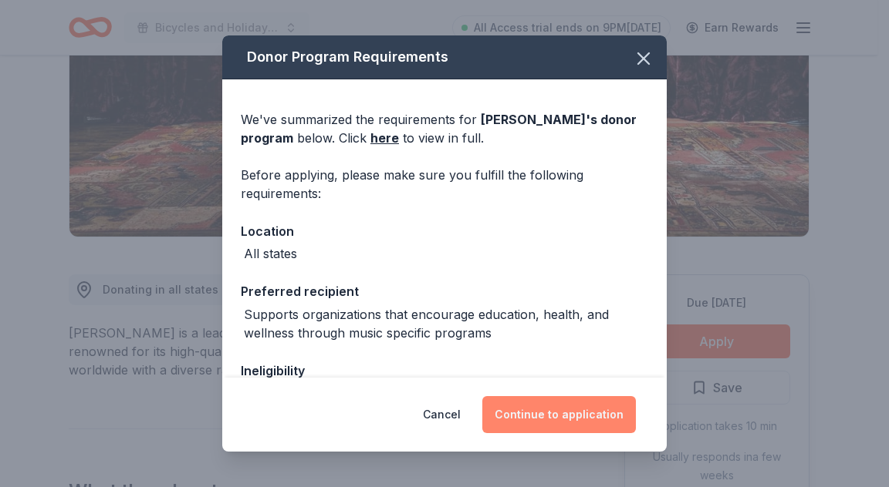
click at [592, 405] on button "Continue to application" at bounding box center [558, 414] width 153 height 37
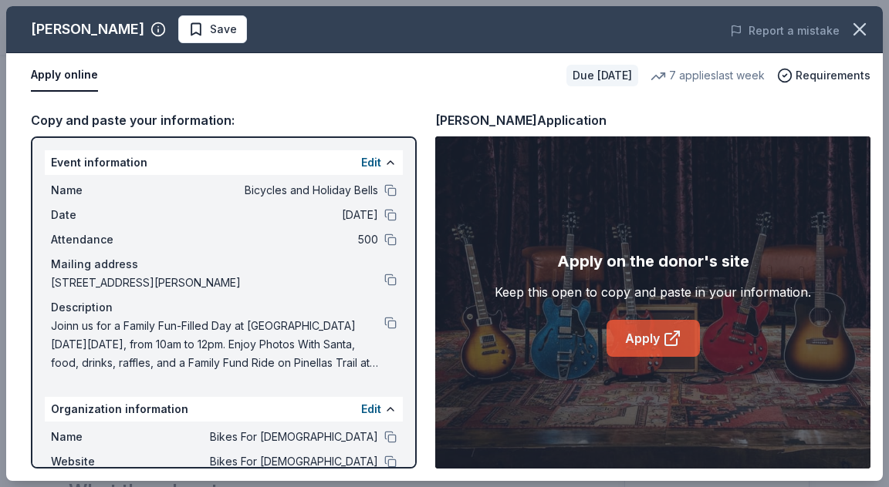
click at [638, 342] on link "Apply" at bounding box center [652, 338] width 93 height 37
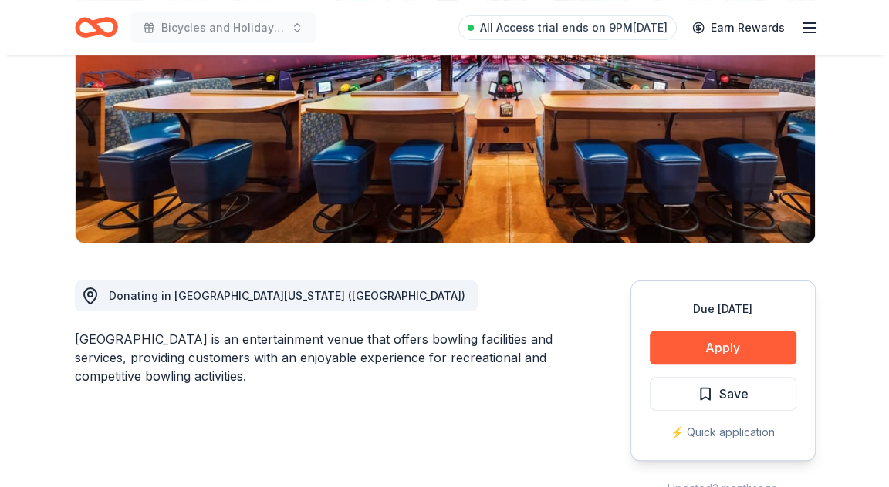
scroll to position [309, 0]
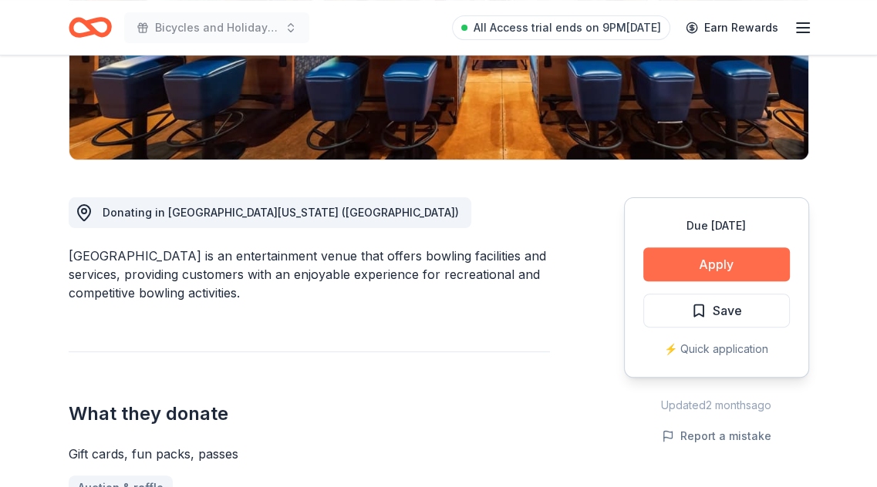
click at [683, 257] on button "Apply" at bounding box center [716, 265] width 147 height 34
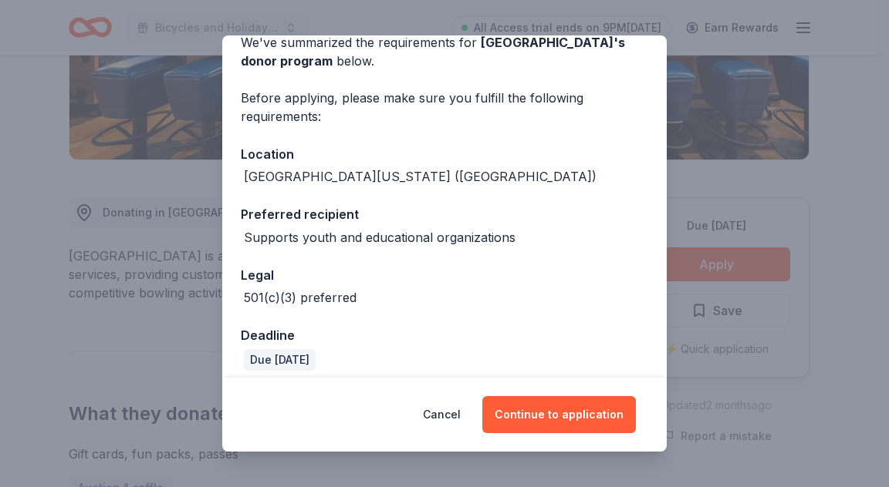
scroll to position [88, 0]
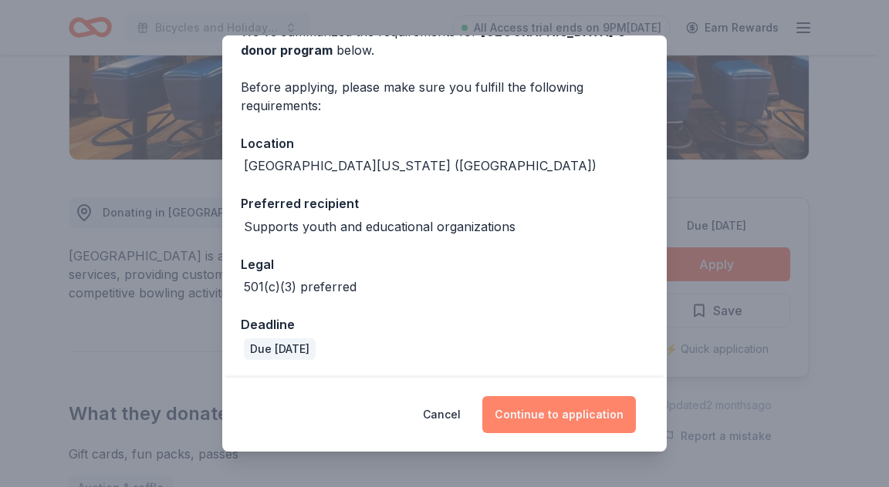
click at [567, 410] on button "Continue to application" at bounding box center [558, 414] width 153 height 37
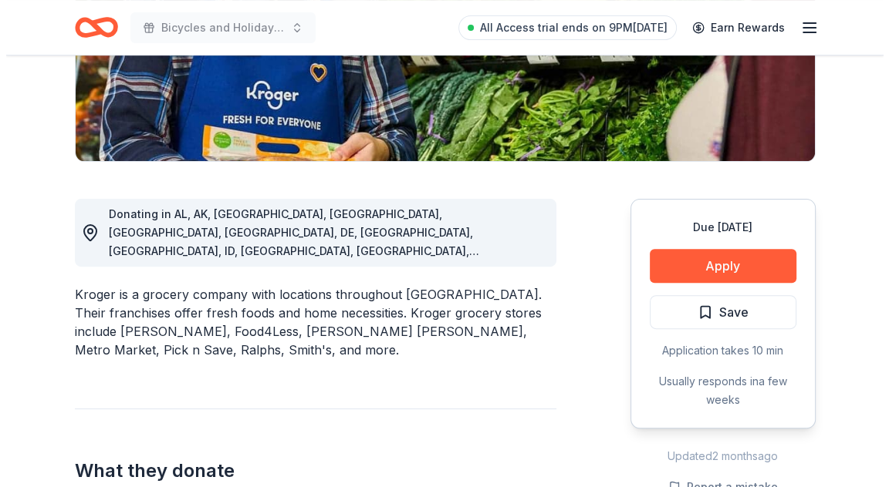
scroll to position [309, 0]
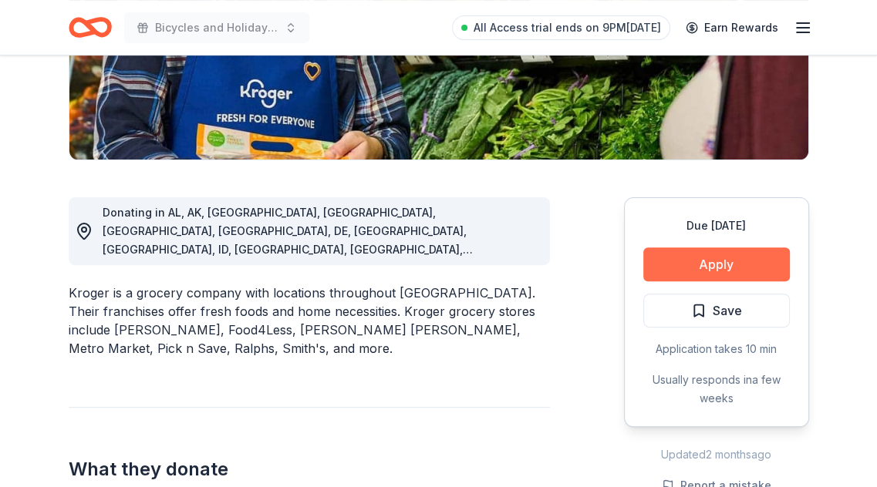
click at [717, 260] on button "Apply" at bounding box center [716, 265] width 147 height 34
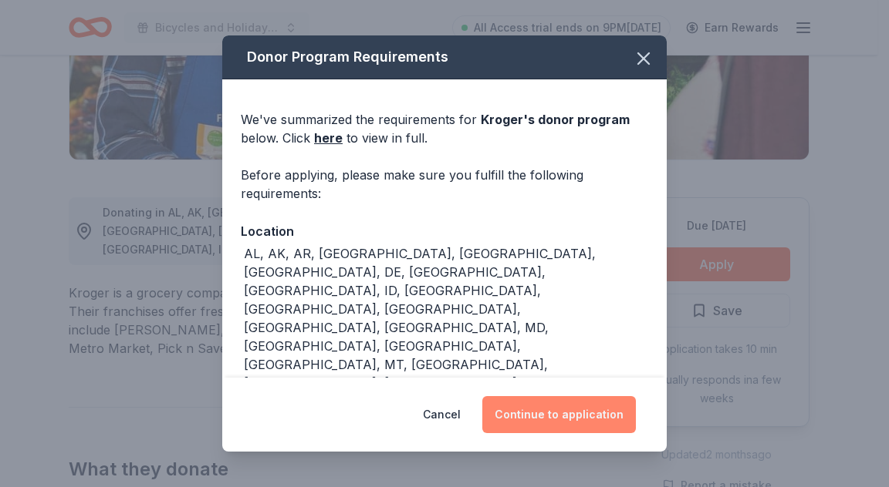
click at [565, 424] on button "Continue to application" at bounding box center [558, 414] width 153 height 37
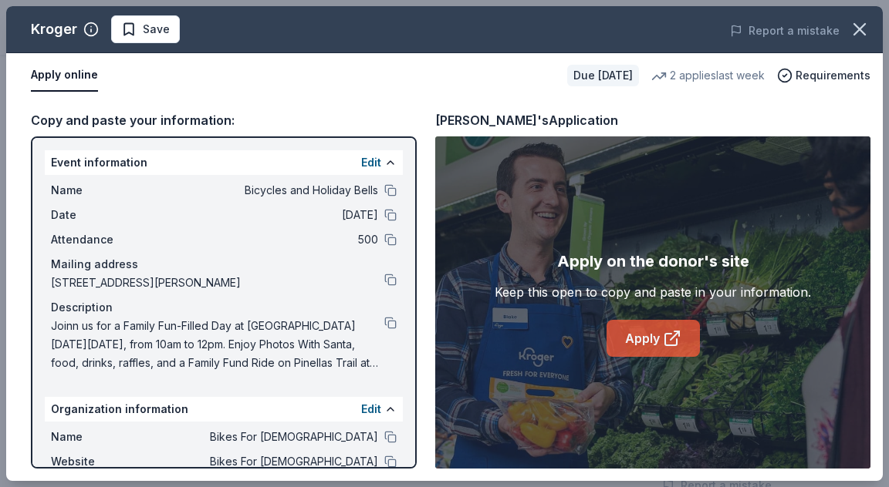
click at [652, 322] on link "Apply" at bounding box center [652, 338] width 93 height 37
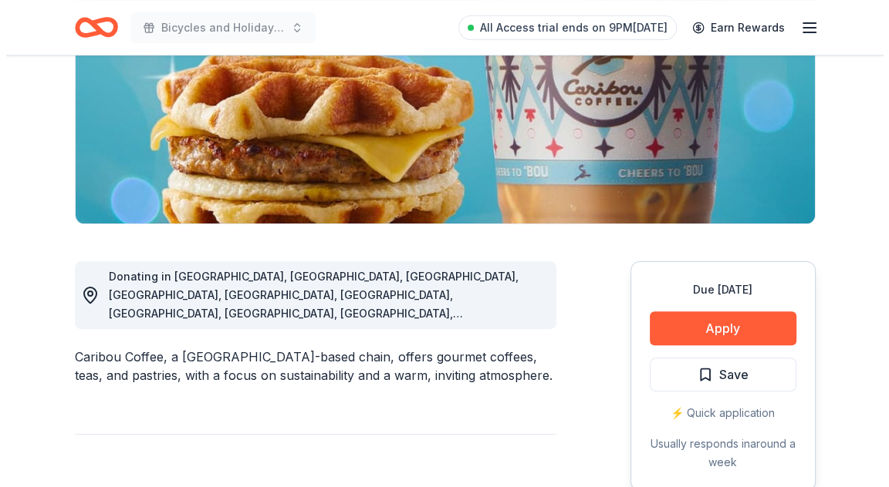
scroll to position [309, 0]
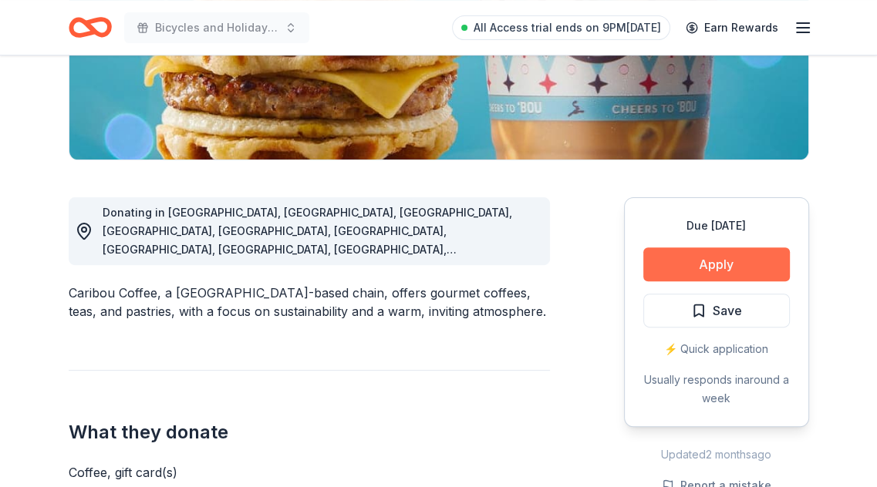
click at [725, 272] on button "Apply" at bounding box center [716, 265] width 147 height 34
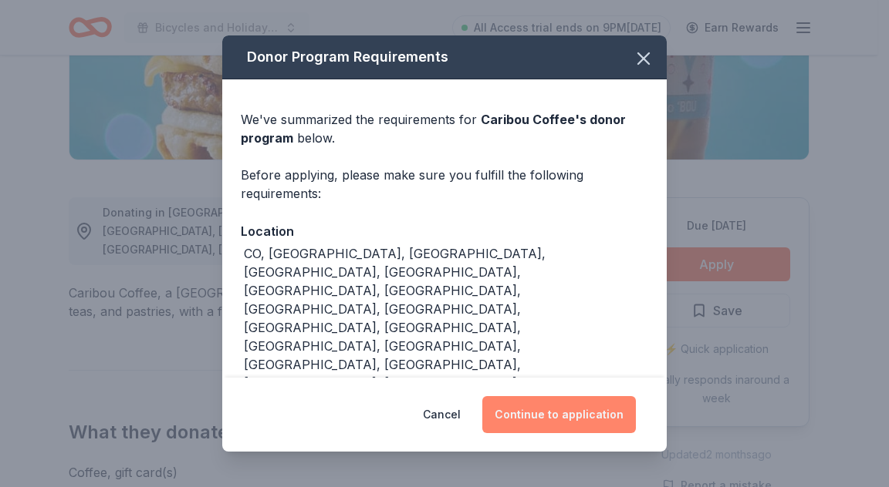
click at [524, 408] on button "Continue to application" at bounding box center [558, 414] width 153 height 37
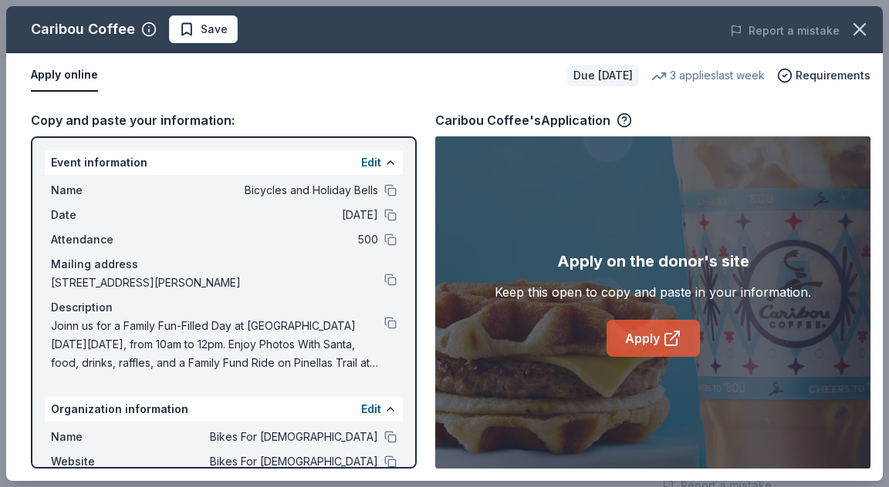
click at [629, 353] on link "Apply" at bounding box center [652, 338] width 93 height 37
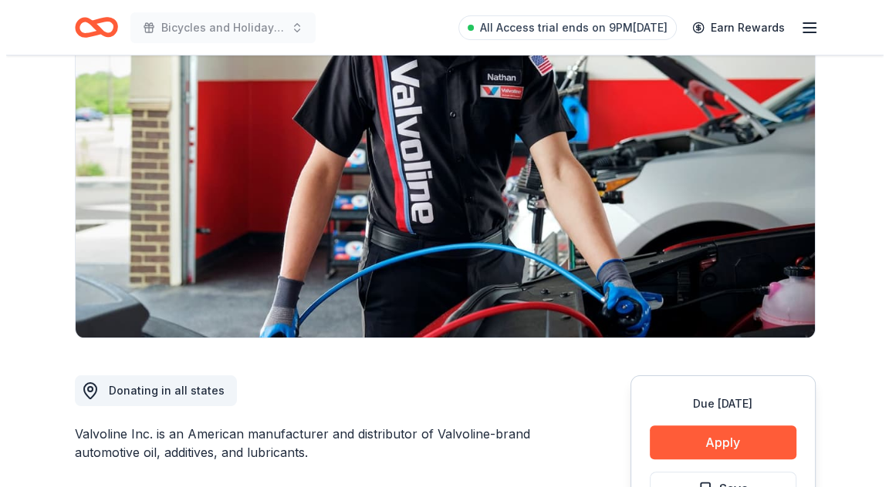
scroll to position [231, 0]
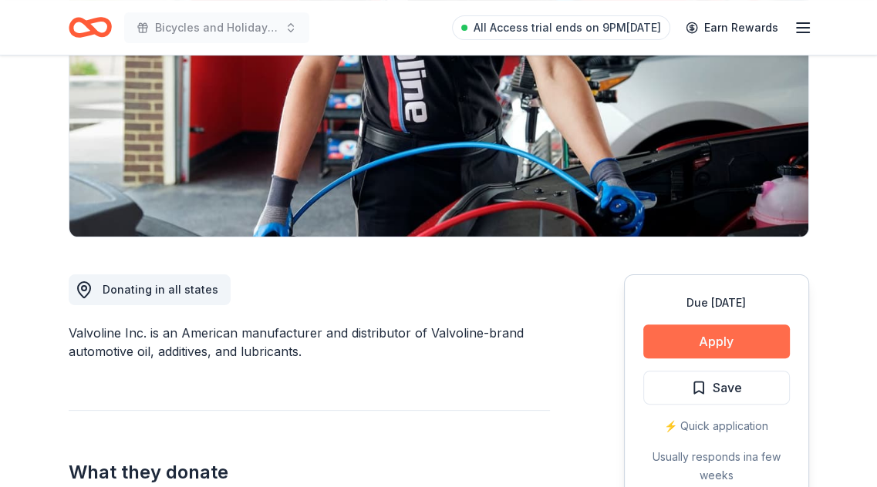
click at [693, 325] on button "Apply" at bounding box center [716, 342] width 147 height 34
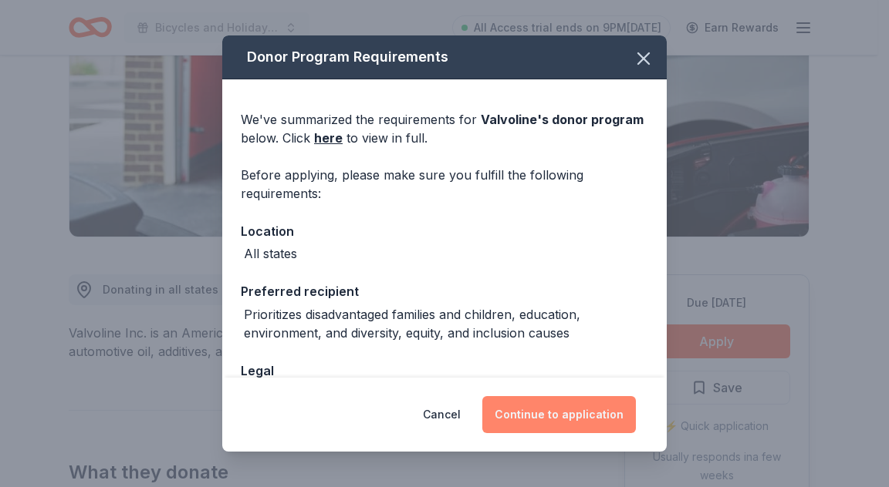
click at [575, 413] on button "Continue to application" at bounding box center [558, 414] width 153 height 37
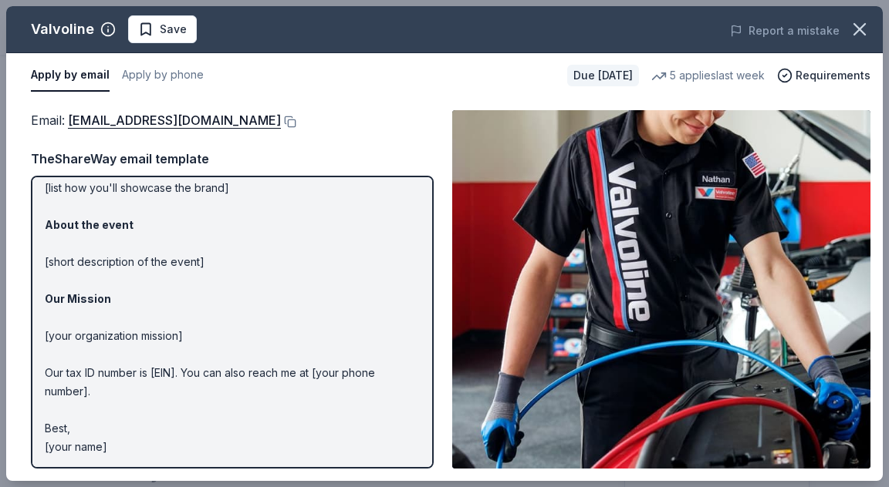
scroll to position [0, 0]
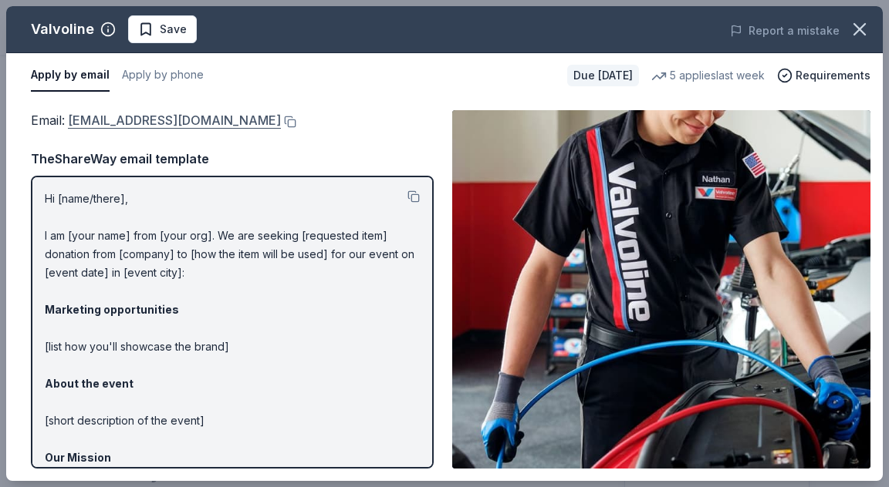
drag, startPoint x: 68, startPoint y: 118, endPoint x: 160, endPoint y: 111, distance: 92.8
click at [152, 113] on span "Email : [EMAIL_ADDRESS][DOMAIN_NAME]" at bounding box center [156, 120] width 250 height 15
click at [100, 120] on link "contributions@valvoline.com" at bounding box center [174, 120] width 213 height 20
drag, startPoint x: 100, startPoint y: 120, endPoint x: 297, endPoint y: 113, distance: 196.8
click at [297, 113] on div "Email : contributions@valvoline.com" at bounding box center [232, 120] width 403 height 20
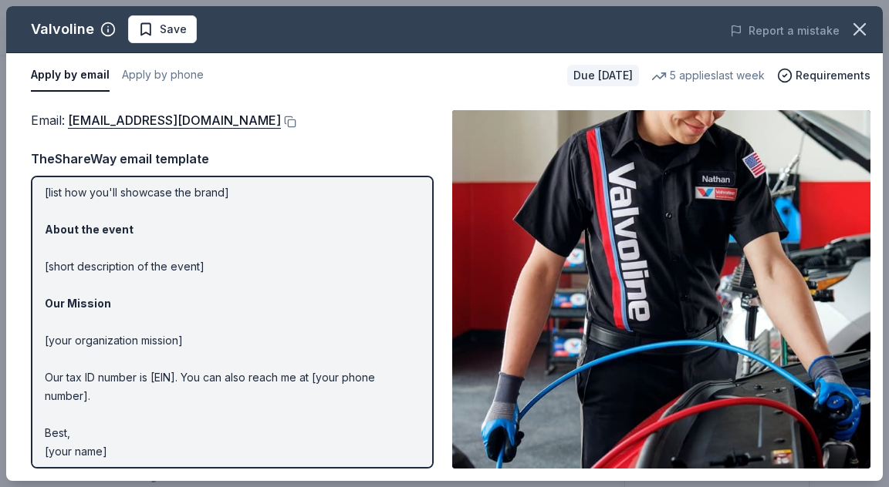
scroll to position [159, 0]
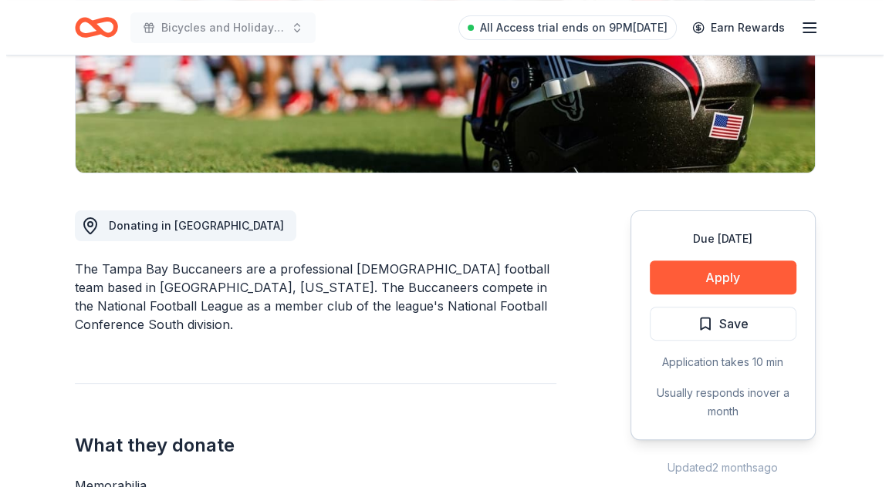
scroll to position [386, 0]
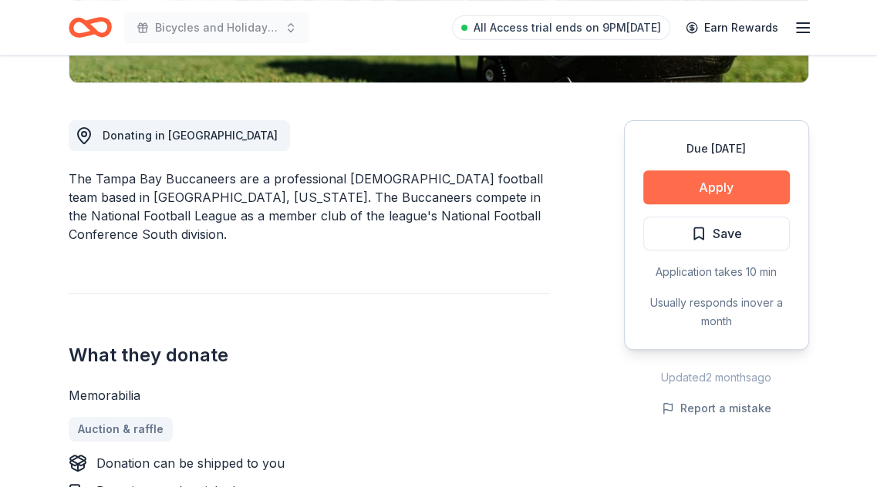
click at [708, 180] on button "Apply" at bounding box center [716, 187] width 147 height 34
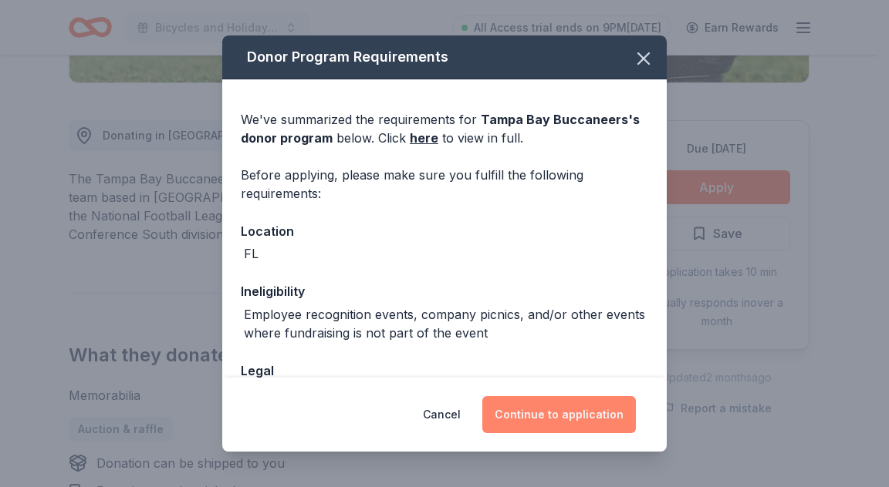
click at [585, 423] on button "Continue to application" at bounding box center [558, 414] width 153 height 37
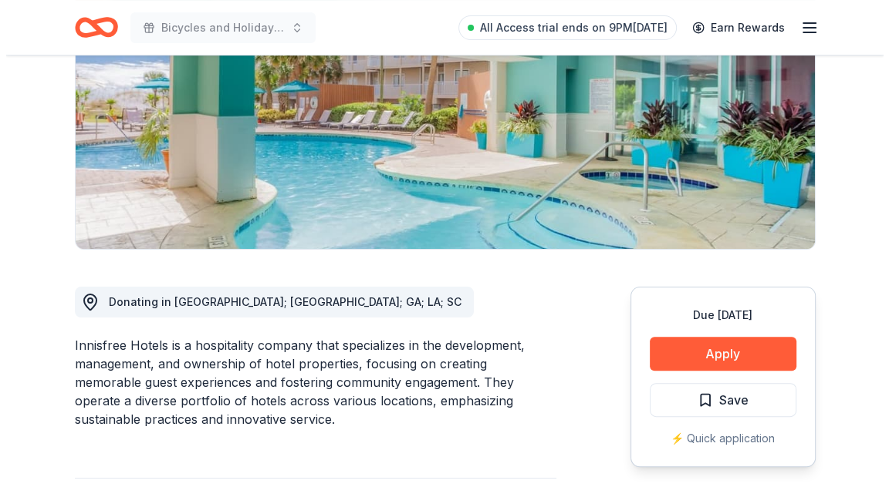
scroll to position [309, 0]
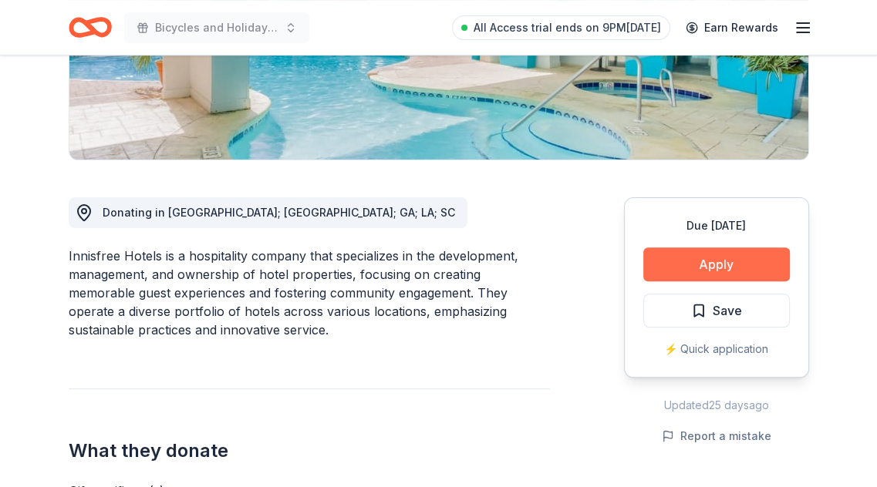
click at [669, 277] on button "Apply" at bounding box center [716, 265] width 147 height 34
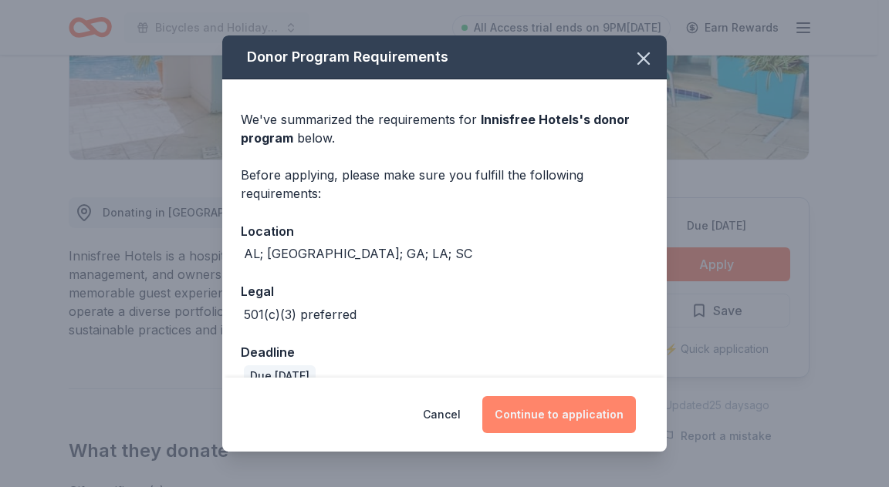
click at [575, 406] on button "Continue to application" at bounding box center [558, 414] width 153 height 37
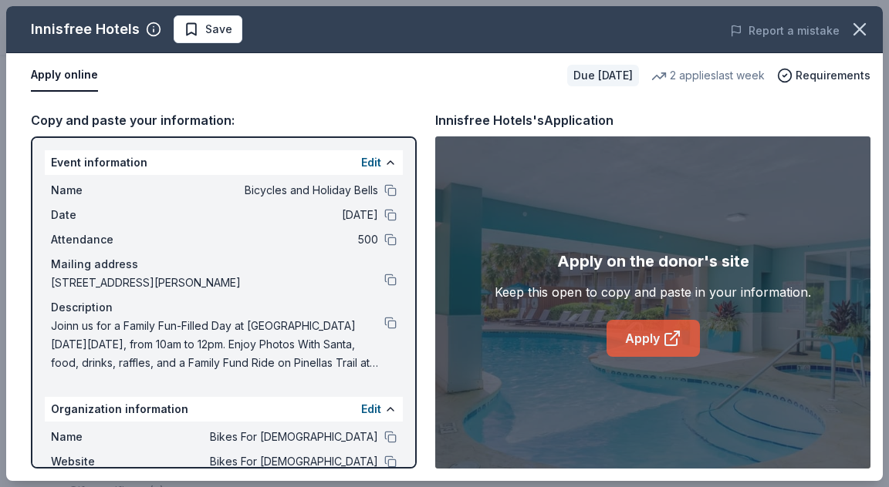
click at [648, 342] on link "Apply" at bounding box center [652, 338] width 93 height 37
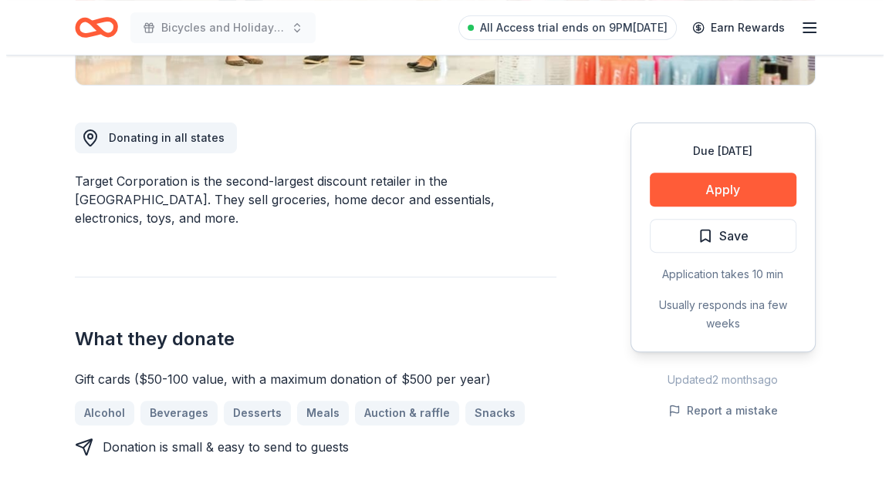
scroll to position [386, 0]
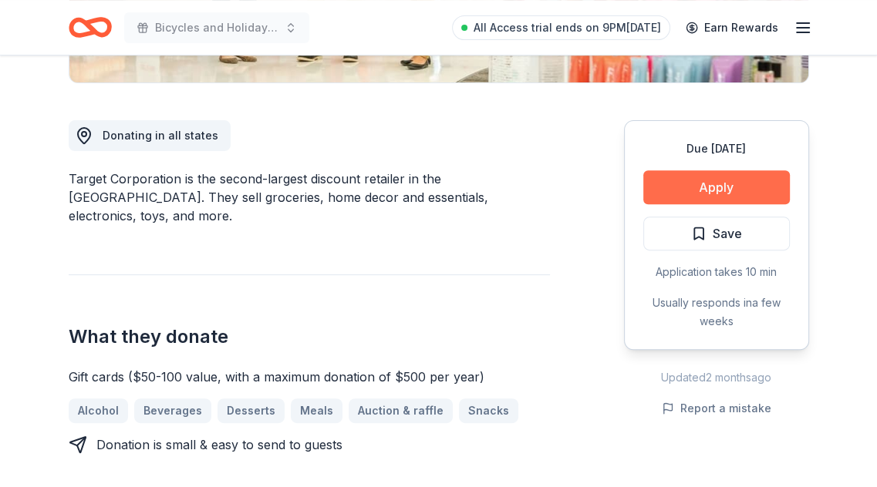
click at [741, 194] on button "Apply" at bounding box center [716, 187] width 147 height 34
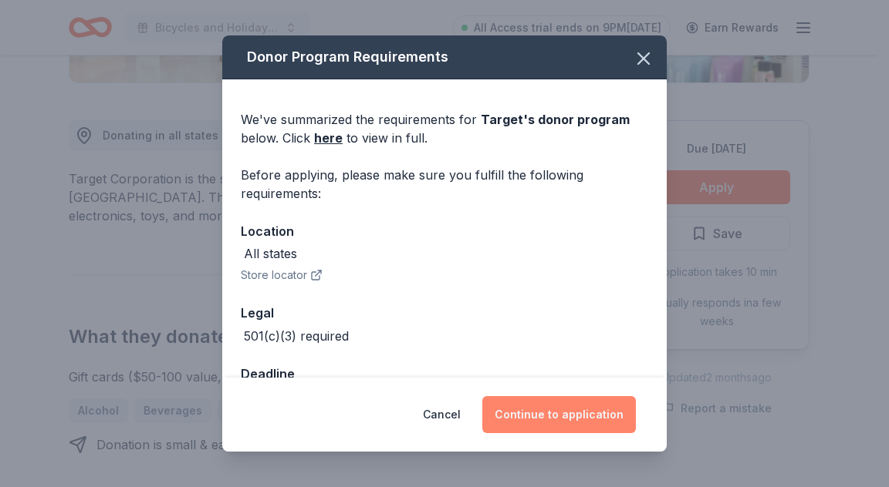
click at [568, 409] on button "Continue to application" at bounding box center [558, 414] width 153 height 37
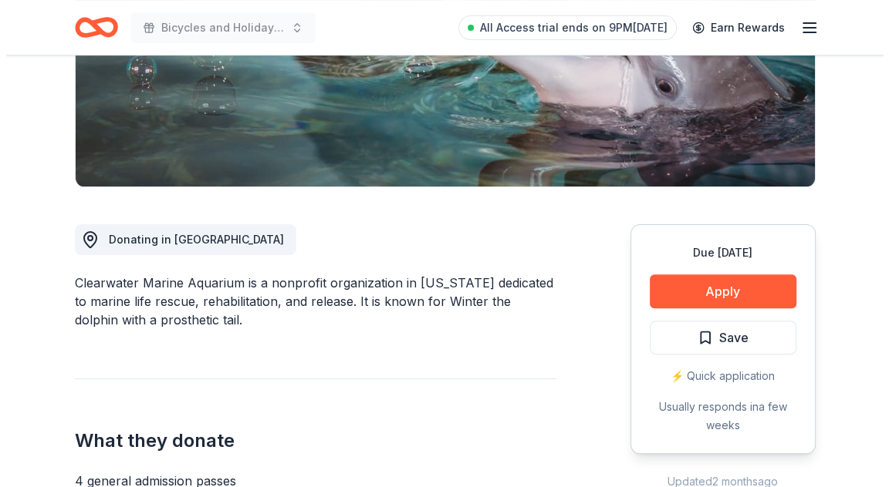
scroll to position [309, 0]
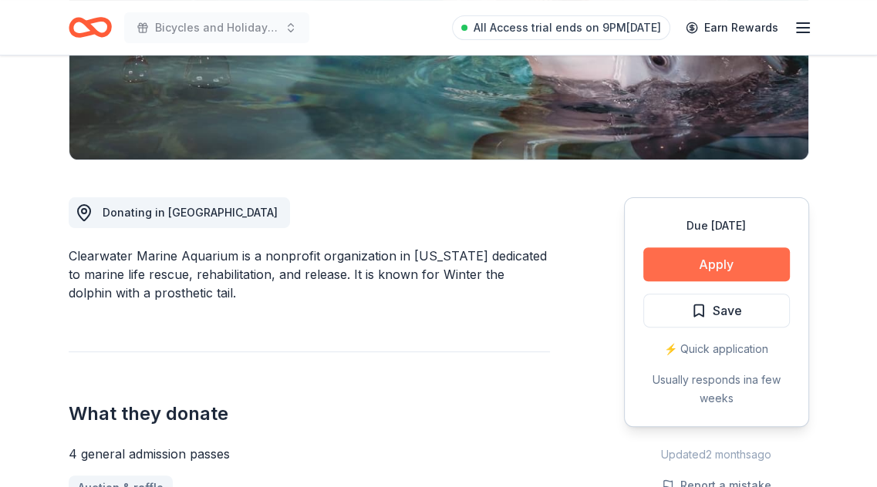
click at [730, 248] on button "Apply" at bounding box center [716, 265] width 147 height 34
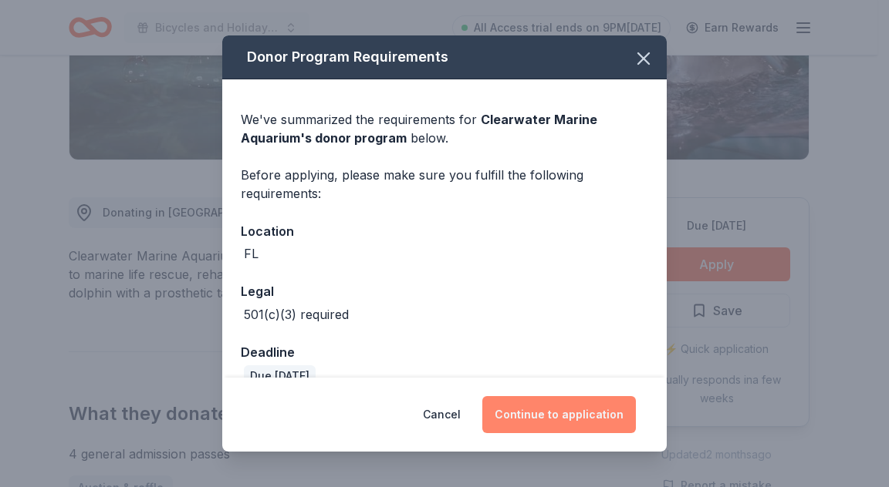
click at [592, 406] on button "Continue to application" at bounding box center [558, 414] width 153 height 37
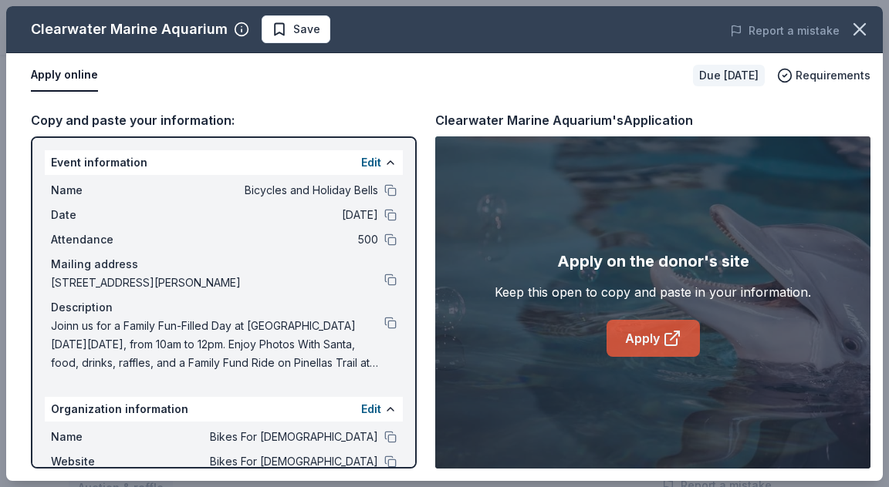
click at [680, 334] on icon at bounding box center [672, 338] width 19 height 19
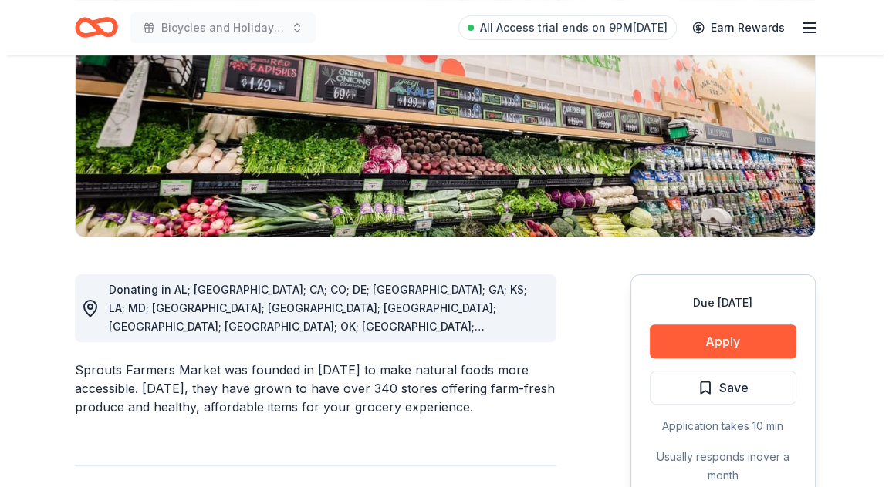
scroll to position [309, 0]
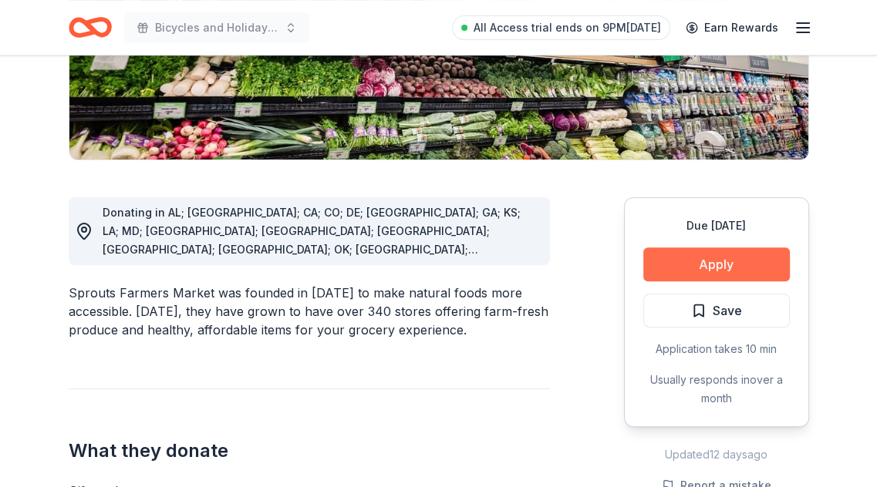
click at [709, 272] on button "Apply" at bounding box center [716, 265] width 147 height 34
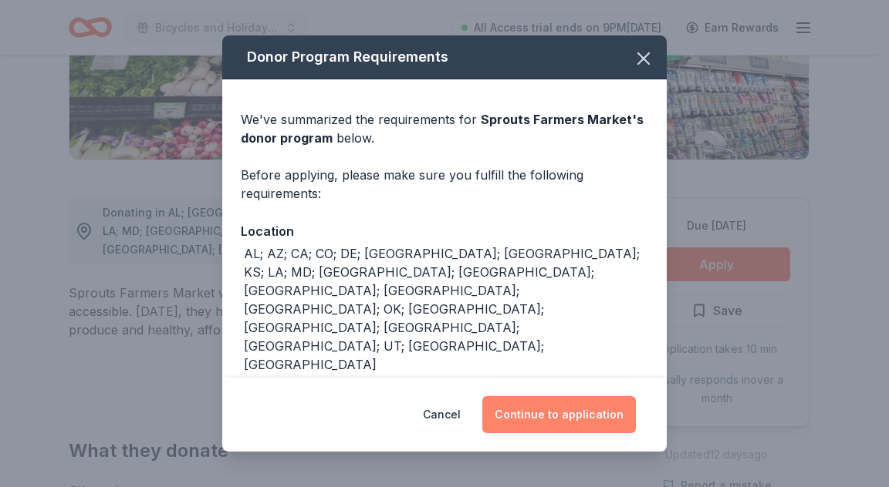
click at [592, 422] on button "Continue to application" at bounding box center [558, 414] width 153 height 37
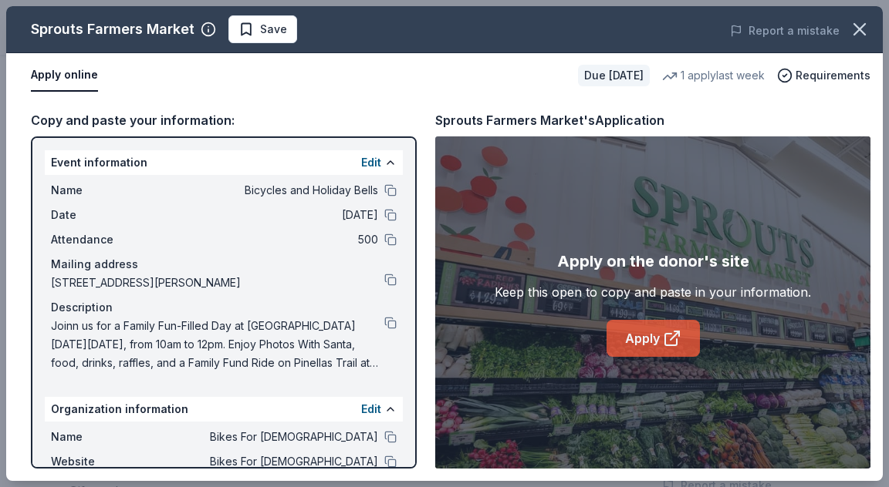
click at [638, 329] on link "Apply" at bounding box center [652, 338] width 93 height 37
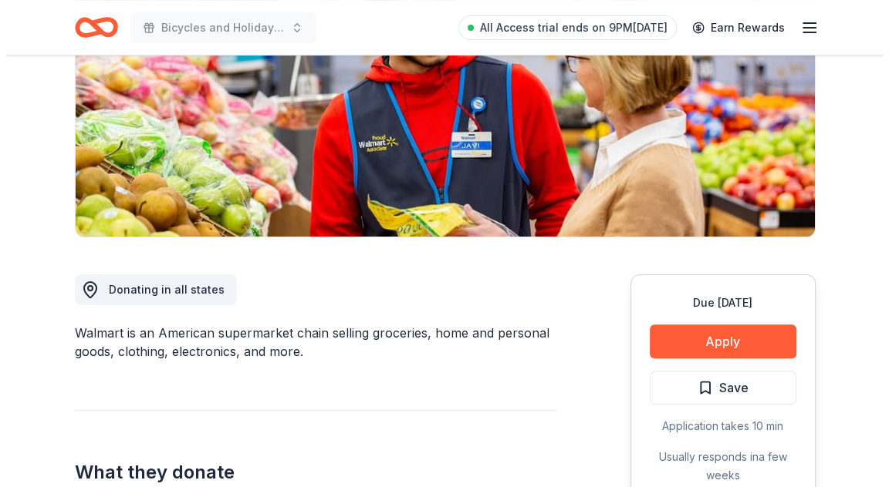
scroll to position [386, 0]
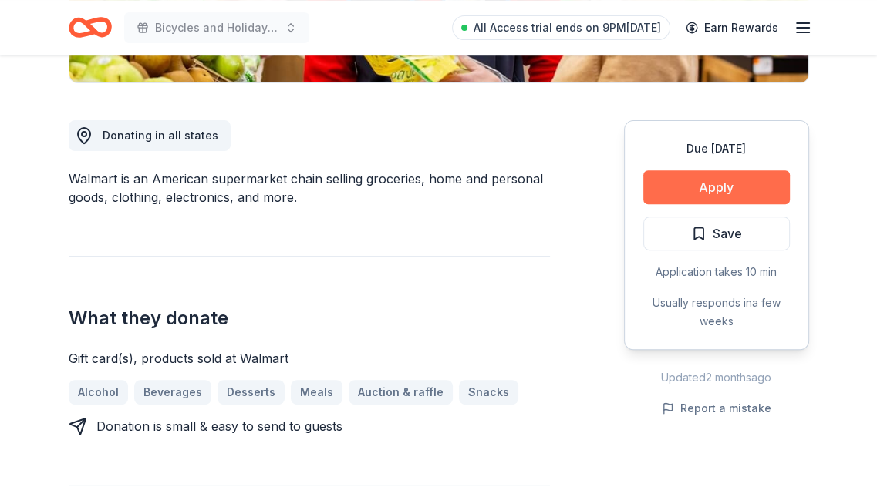
click at [684, 177] on button "Apply" at bounding box center [716, 187] width 147 height 34
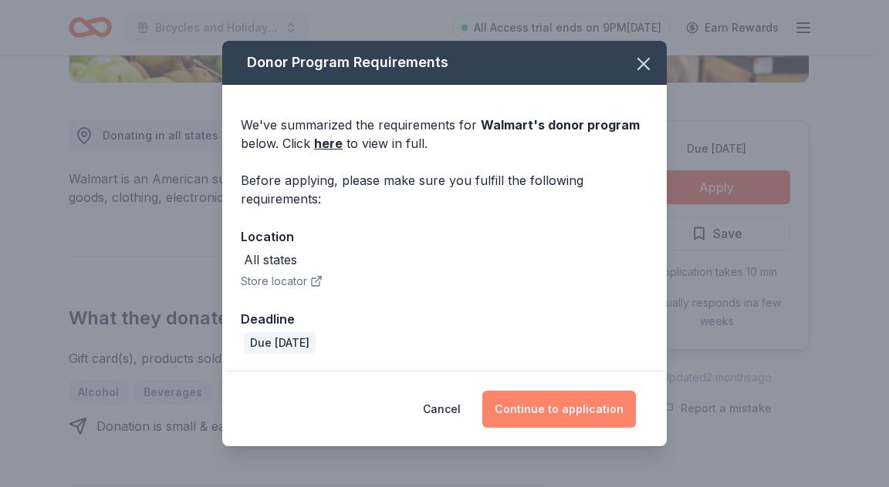
click at [576, 413] on button "Continue to application" at bounding box center [558, 409] width 153 height 37
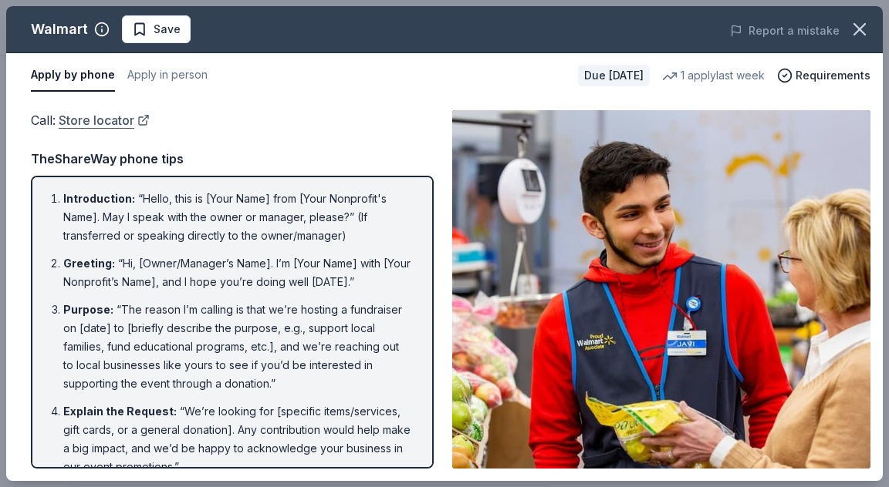
click at [130, 122] on link "Store locator" at bounding box center [104, 120] width 91 height 20
